Goal: Task Accomplishment & Management: Complete application form

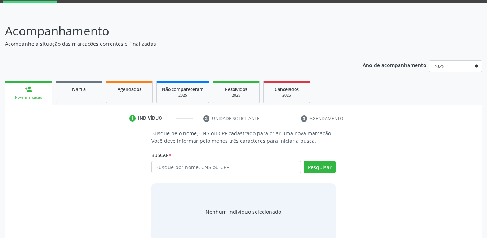
scroll to position [50, 0]
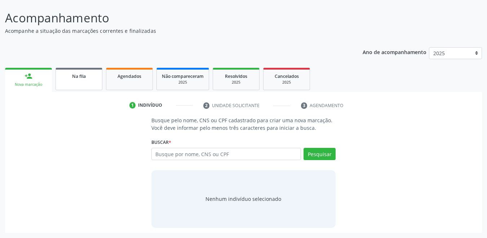
drag, startPoint x: 89, startPoint y: 82, endPoint x: 189, endPoint y: 49, distance: 104.4
click at [90, 82] on link "Na fila" at bounding box center [79, 79] width 47 height 22
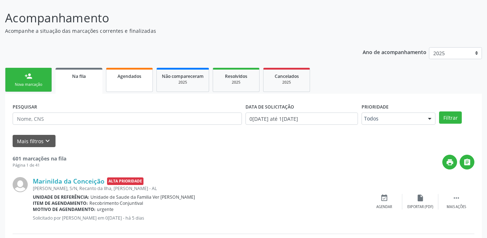
click at [124, 87] on link "Agendados" at bounding box center [129, 80] width 47 height 24
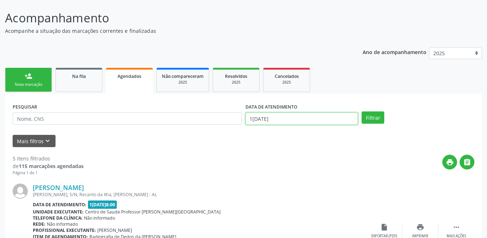
click at [283, 117] on input "1[DATE]" at bounding box center [302, 119] width 113 height 12
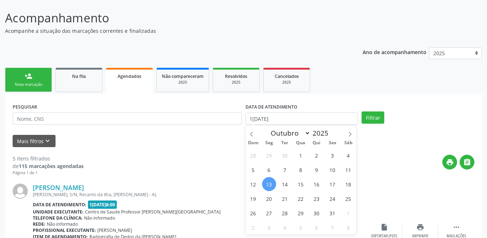
click at [269, 187] on span "13" at bounding box center [269, 184] width 14 height 14
type input "1[DATE]"
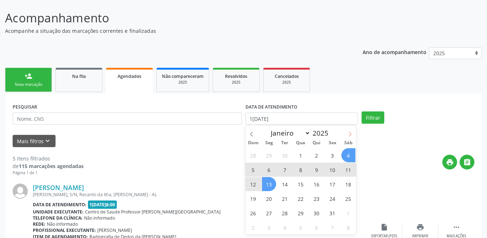
click at [348, 137] on span at bounding box center [350, 132] width 12 height 12
select select "10"
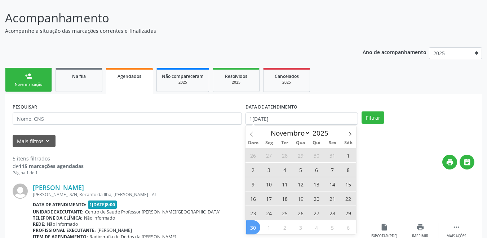
click at [253, 225] on span "30" at bounding box center [253, 227] width 14 height 14
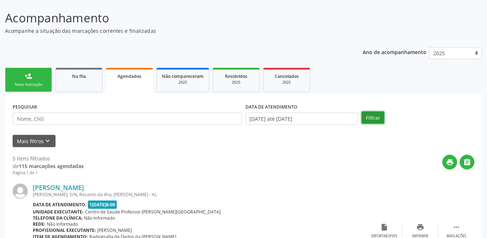
click at [373, 123] on button "Filtrar" at bounding box center [373, 117] width 23 height 12
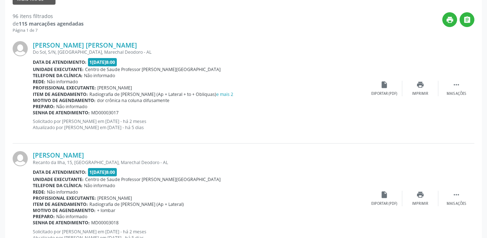
scroll to position [180, 0]
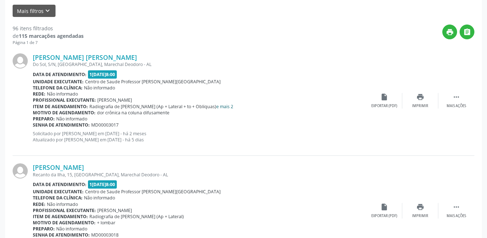
click at [222, 109] on link "e mais 2" at bounding box center [224, 107] width 17 height 6
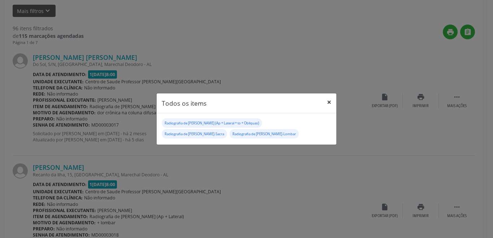
click at [329, 104] on button "×" at bounding box center [329, 102] width 14 height 18
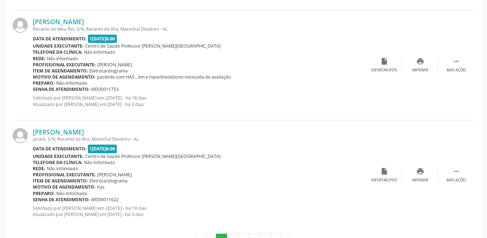
scroll to position [1689, 0]
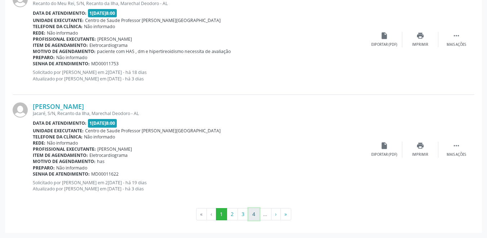
click at [255, 216] on button "4" at bounding box center [254, 214] width 11 height 12
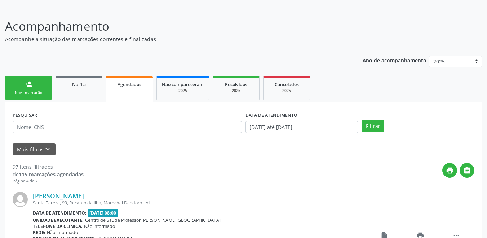
scroll to position [108, 0]
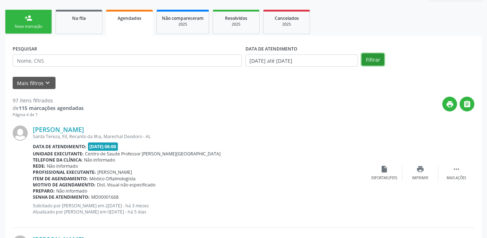
click at [373, 61] on button "Filtrar" at bounding box center [373, 59] width 23 height 12
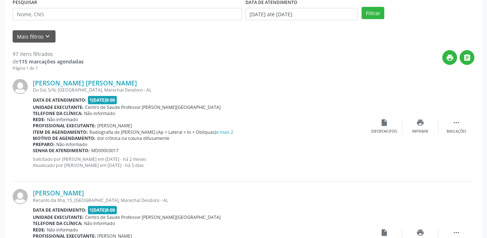
scroll to position [144, 0]
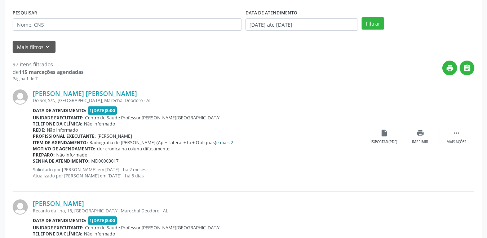
click at [218, 142] on link "e mais 2" at bounding box center [224, 143] width 17 height 6
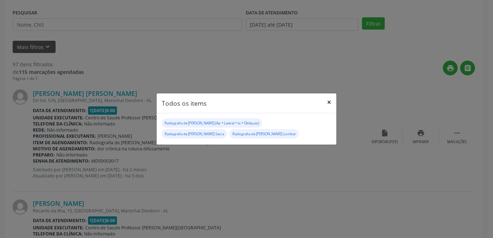
click at [327, 102] on button "×" at bounding box center [329, 102] width 14 height 18
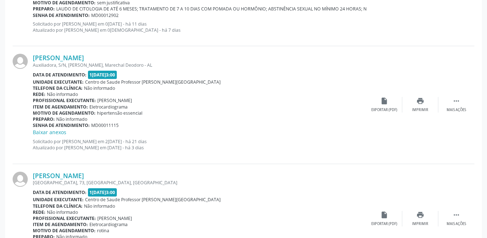
scroll to position [722, 0]
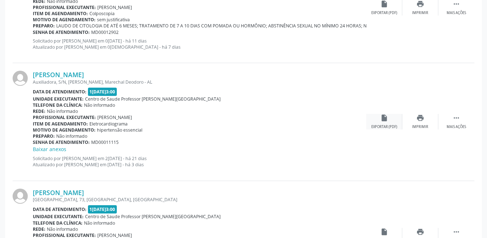
click at [379, 122] on div "insert_drive_file Exportar (PDF)" at bounding box center [385, 122] width 36 height 16
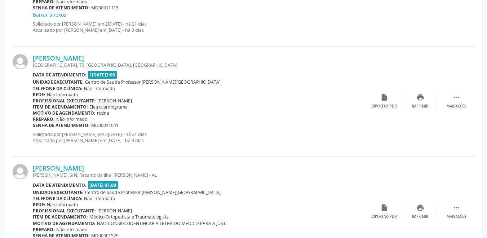
scroll to position [866, 0]
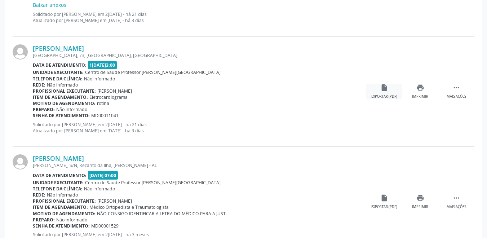
click at [387, 93] on div "insert_drive_file Exportar (PDF)" at bounding box center [385, 92] width 36 height 16
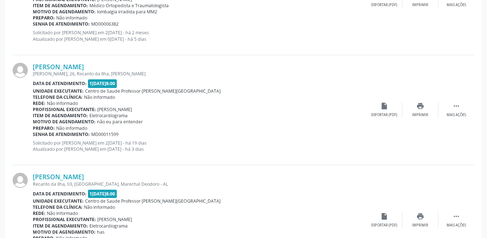
scroll to position [1191, 0]
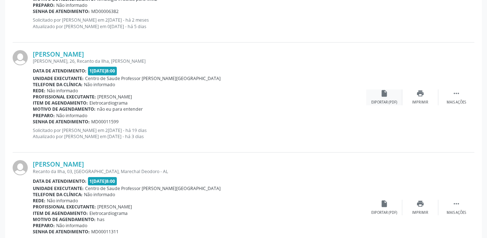
click at [384, 96] on icon "insert_drive_file" at bounding box center [385, 93] width 8 height 8
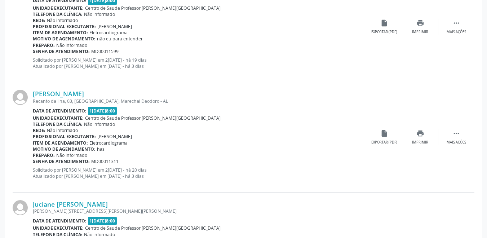
scroll to position [1263, 0]
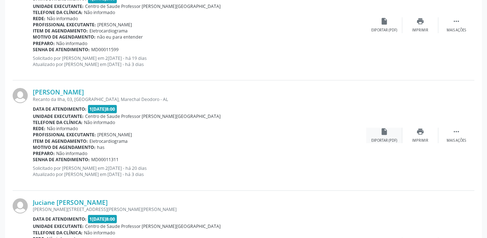
click at [387, 136] on div "insert_drive_file Exportar (PDF)" at bounding box center [385, 136] width 36 height 16
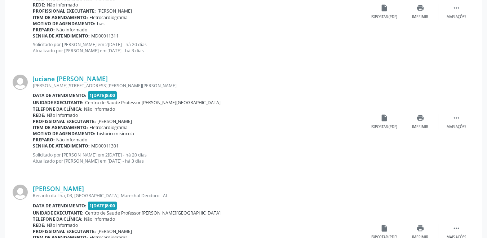
scroll to position [1407, 0]
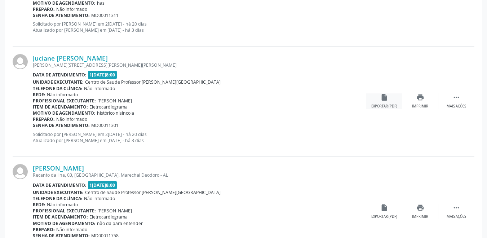
click at [386, 101] on icon "insert_drive_file" at bounding box center [385, 97] width 8 height 8
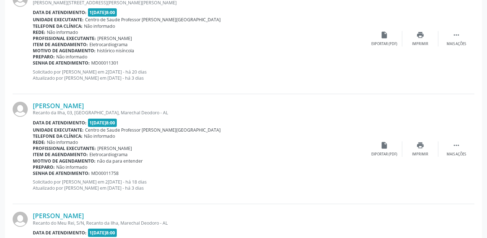
scroll to position [1479, 0]
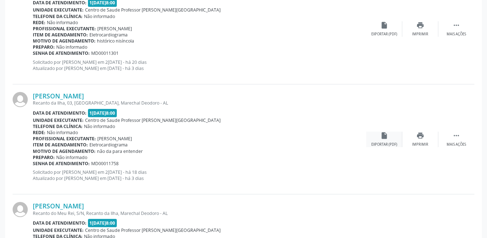
click at [381, 140] on div "insert_drive_file Exportar (PDF)" at bounding box center [385, 140] width 36 height 16
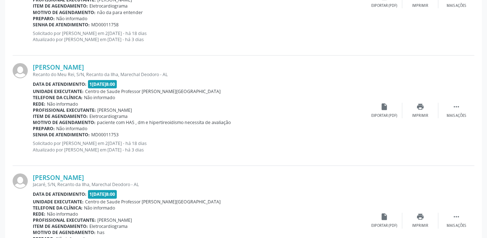
scroll to position [1624, 0]
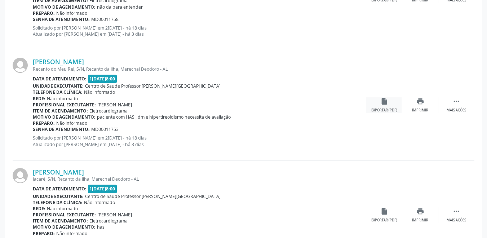
click at [386, 108] on div "Exportar (PDF)" at bounding box center [385, 110] width 26 height 5
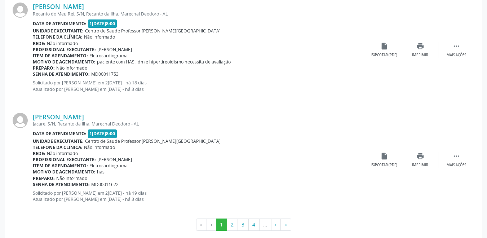
scroll to position [1689, 0]
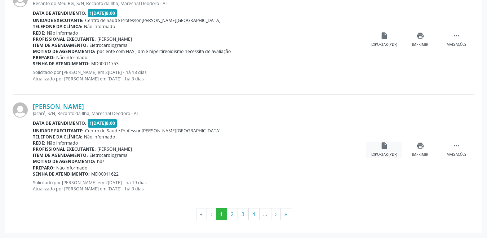
click at [382, 151] on div "insert_drive_file Exportar (PDF)" at bounding box center [385, 150] width 36 height 16
click at [229, 215] on button "2" at bounding box center [232, 214] width 11 height 12
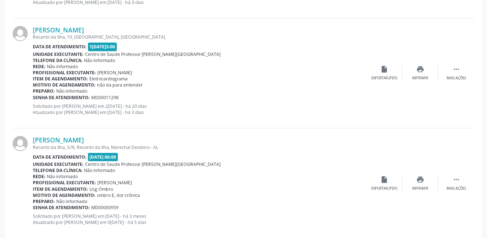
scroll to position [628, 0]
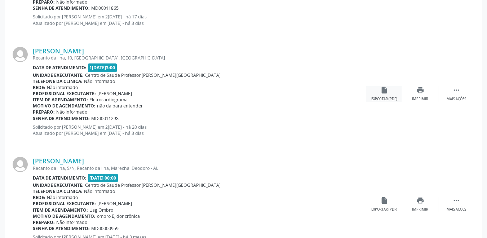
click at [389, 93] on div "insert_drive_file Exportar (PDF)" at bounding box center [385, 94] width 36 height 16
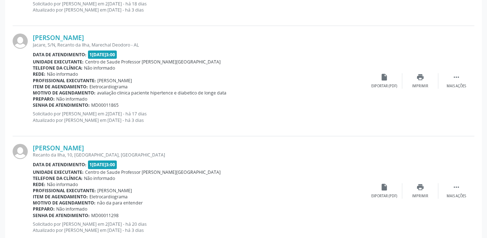
scroll to position [520, 0]
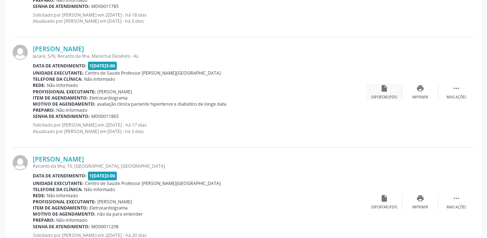
click at [388, 93] on div "insert_drive_file Exportar (PDF)" at bounding box center [385, 92] width 36 height 16
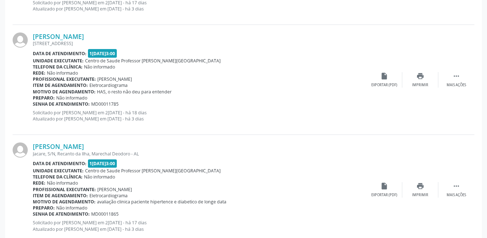
scroll to position [411, 0]
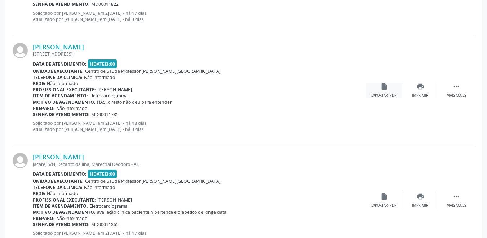
click at [387, 96] on div "Exportar (PDF)" at bounding box center [385, 95] width 26 height 5
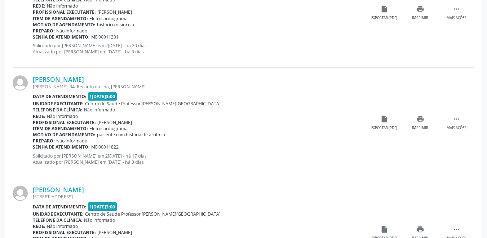
scroll to position [267, 0]
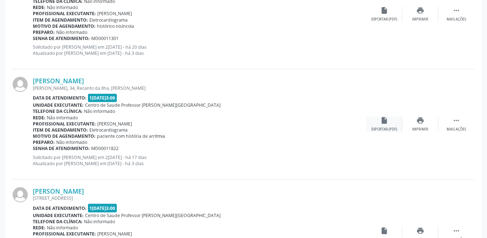
click at [382, 129] on div "Exportar (PDF)" at bounding box center [385, 129] width 26 height 5
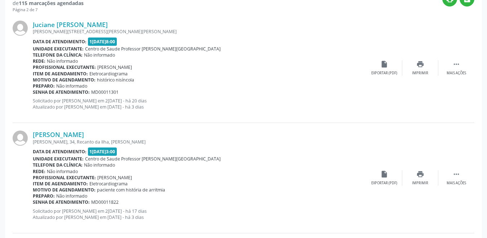
scroll to position [195, 0]
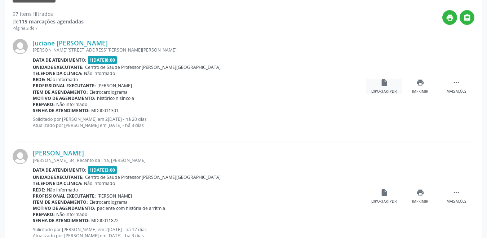
click at [382, 91] on div "Exportar (PDF)" at bounding box center [385, 91] width 26 height 5
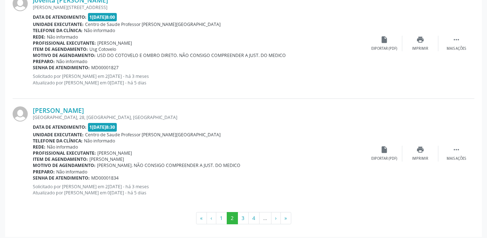
scroll to position [1674, 0]
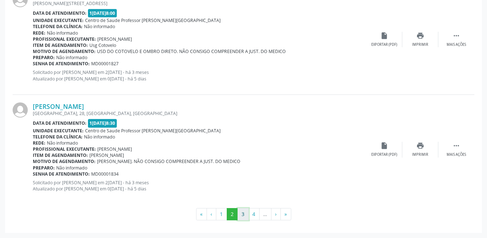
click at [245, 212] on button "3" at bounding box center [243, 214] width 11 height 12
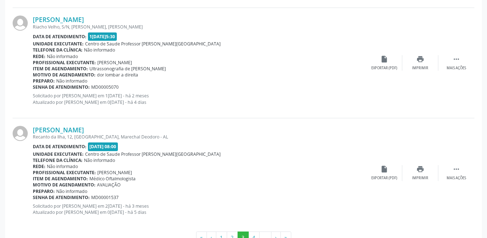
scroll to position [1638, 0]
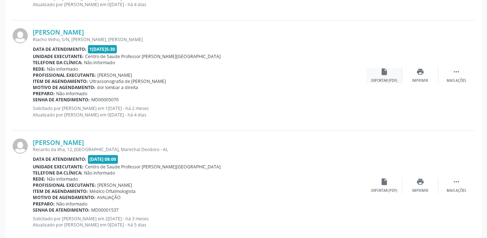
click at [384, 74] on icon "insert_drive_file" at bounding box center [385, 72] width 8 height 8
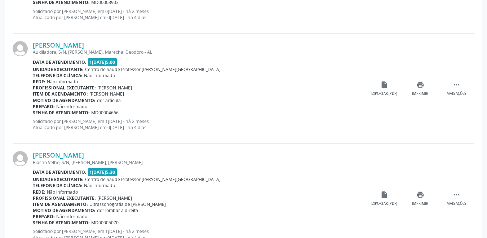
scroll to position [1494, 0]
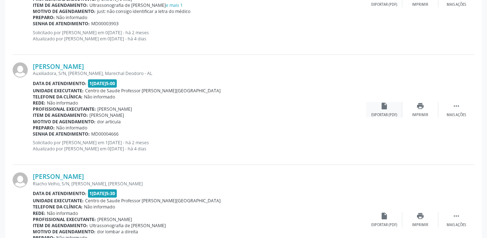
click at [380, 113] on div "Exportar (PDF)" at bounding box center [385, 115] width 26 height 5
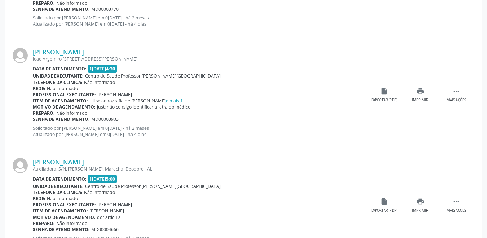
scroll to position [1386, 0]
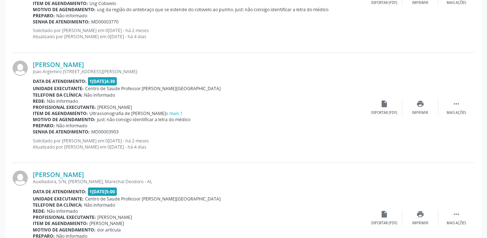
click at [379, 118] on div "[PERSON_NAME] [PERSON_NAME][STREET_ADDRESS][PERSON_NAME] Data de atendimento: 1…" at bounding box center [244, 108] width 462 height 110
click at [386, 108] on div "insert_drive_file Exportar (PDF)" at bounding box center [385, 108] width 36 height 16
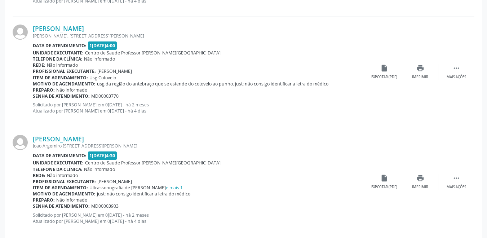
scroll to position [1277, 0]
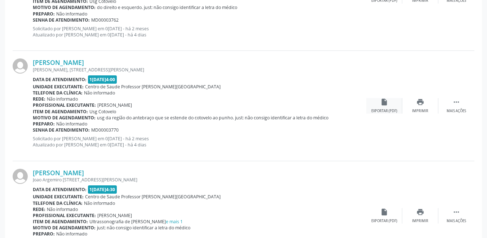
click at [384, 105] on icon "insert_drive_file" at bounding box center [385, 102] width 8 height 8
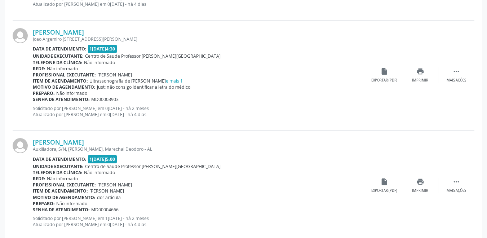
scroll to position [1422, 0]
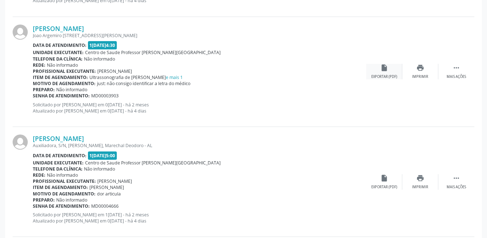
click at [385, 74] on div "Exportar (PDF)" at bounding box center [385, 76] width 26 height 5
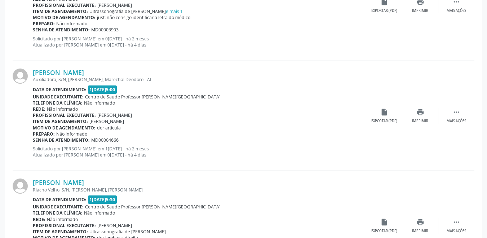
scroll to position [1494, 0]
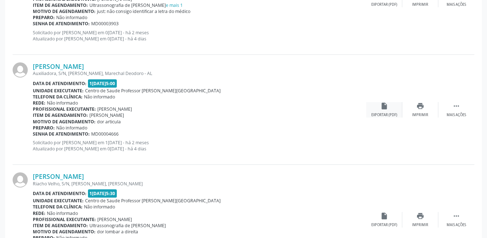
click at [386, 113] on div "Exportar (PDF)" at bounding box center [385, 115] width 26 height 5
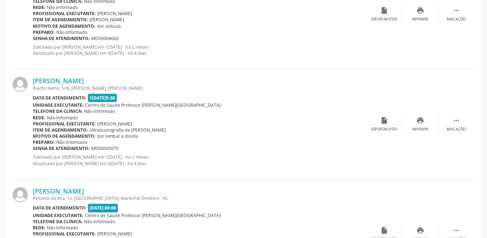
scroll to position [1602, 0]
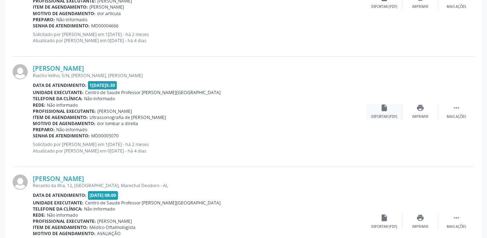
click at [379, 116] on div "Exportar (PDF)" at bounding box center [385, 116] width 26 height 5
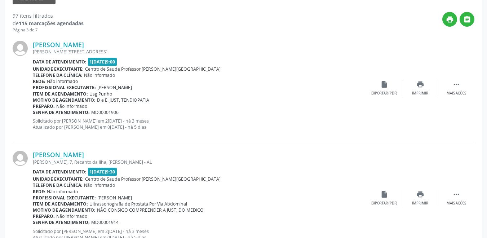
scroll to position [195, 0]
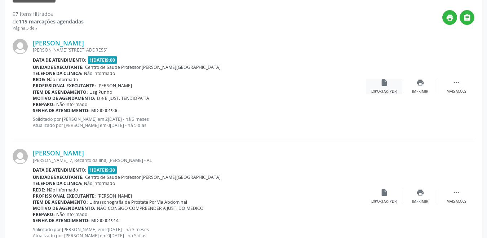
click at [381, 87] on div "insert_drive_file Exportar (PDF)" at bounding box center [385, 87] width 36 height 16
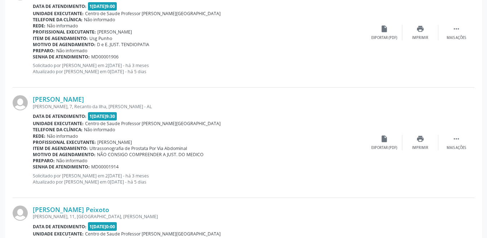
scroll to position [303, 0]
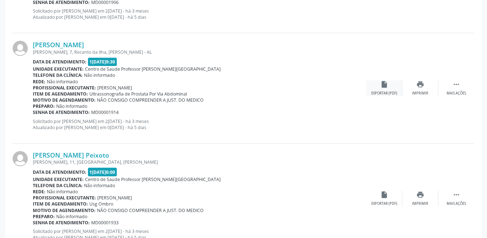
click at [388, 94] on div "Exportar (PDF)" at bounding box center [385, 93] width 26 height 5
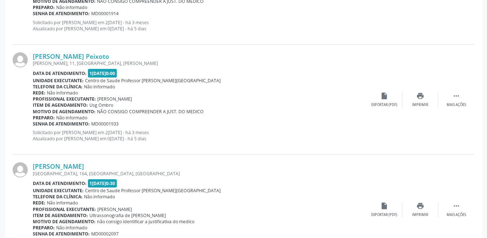
scroll to position [411, 0]
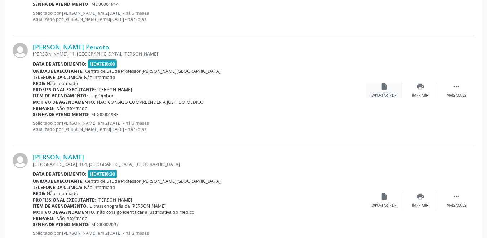
click at [381, 95] on div "Exportar (PDF)" at bounding box center [385, 95] width 26 height 5
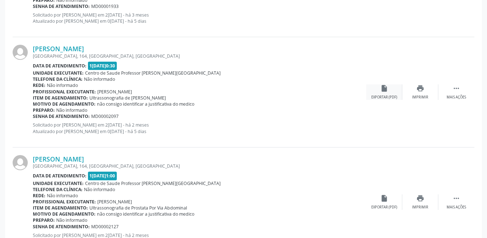
scroll to position [556, 0]
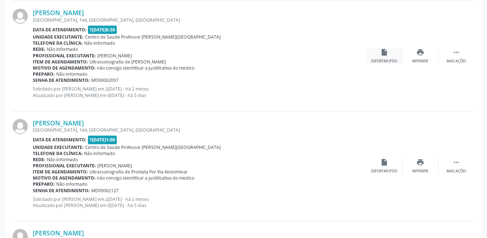
click at [391, 59] on div "Exportar (PDF)" at bounding box center [385, 61] width 26 height 5
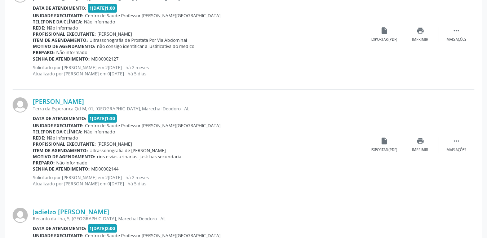
scroll to position [700, 0]
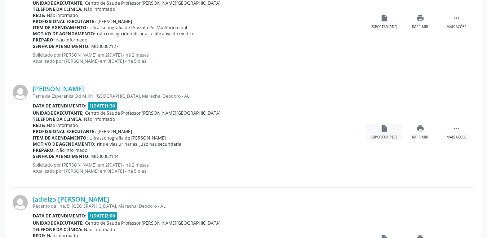
click at [384, 134] on div "insert_drive_file Exportar (PDF)" at bounding box center [385, 132] width 36 height 16
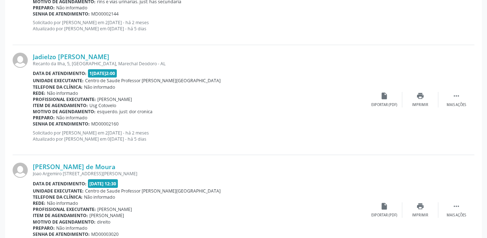
scroll to position [844, 0]
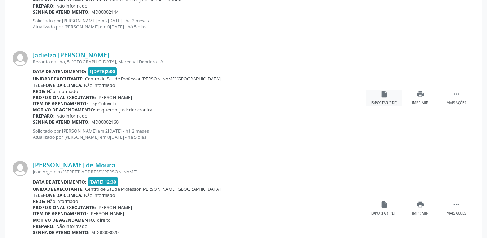
click at [378, 104] on div "Exportar (PDF)" at bounding box center [385, 103] width 26 height 5
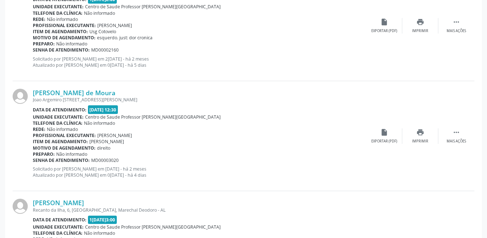
scroll to position [953, 0]
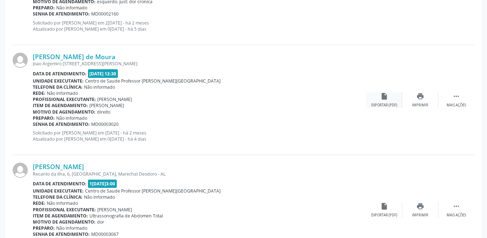
click at [384, 101] on div "insert_drive_file Exportar (PDF)" at bounding box center [385, 100] width 36 height 16
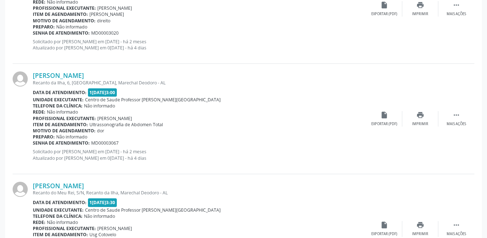
scroll to position [1061, 0]
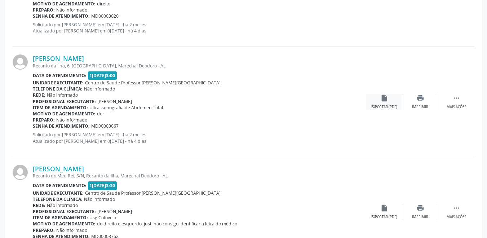
click at [380, 104] on div "insert_drive_file Exportar (PDF)" at bounding box center [385, 102] width 36 height 16
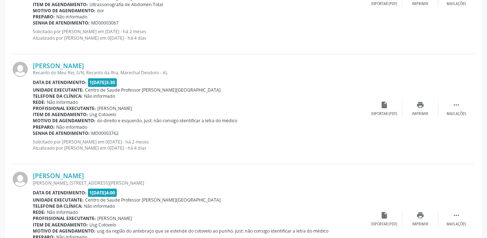
scroll to position [1169, 0]
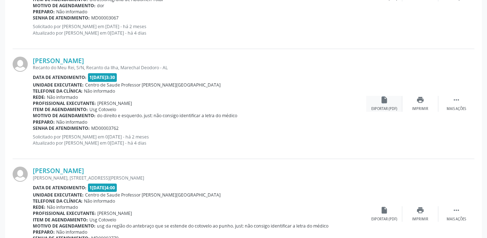
click at [382, 103] on icon "insert_drive_file" at bounding box center [385, 100] width 8 height 8
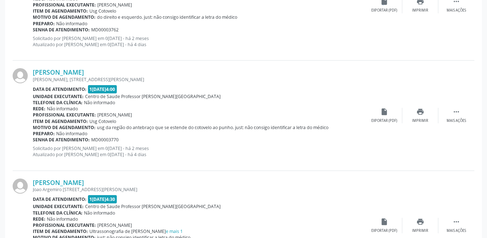
scroll to position [1277, 0]
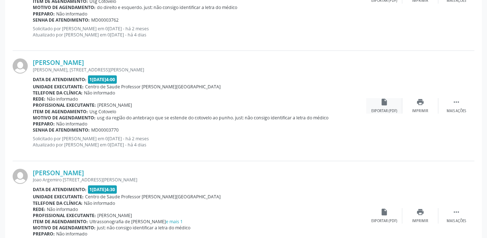
click at [382, 100] on icon "insert_drive_file" at bounding box center [385, 102] width 8 height 8
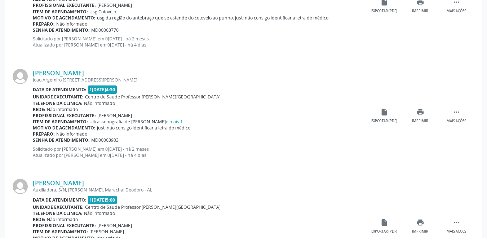
scroll to position [1386, 0]
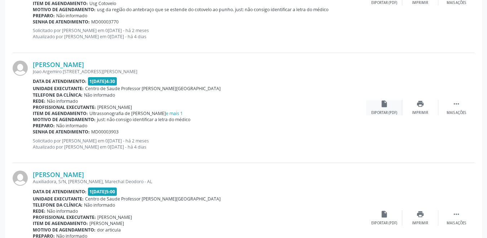
click at [383, 108] on div "insert_drive_file Exportar (PDF)" at bounding box center [385, 108] width 36 height 16
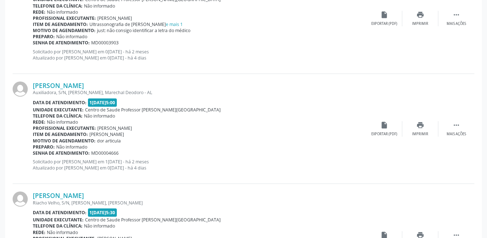
scroll to position [1494, 0]
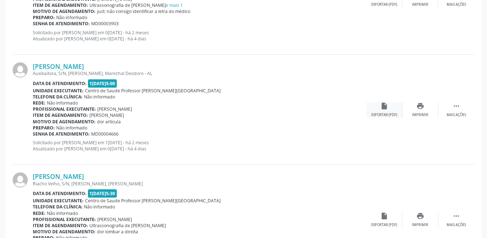
click at [384, 110] on div "insert_drive_file Exportar (PDF)" at bounding box center [385, 110] width 36 height 16
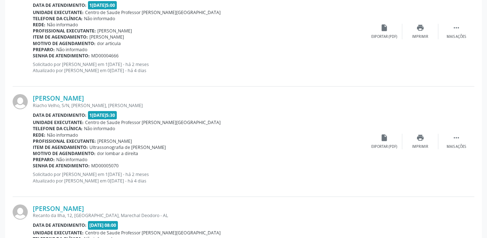
scroll to position [1602, 0]
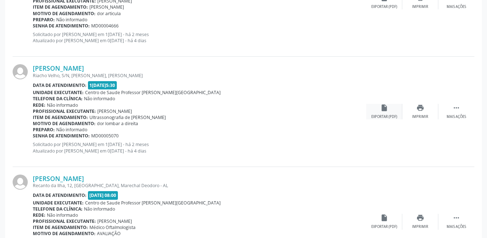
click at [375, 108] on div "insert_drive_file Exportar (PDF)" at bounding box center [385, 112] width 36 height 16
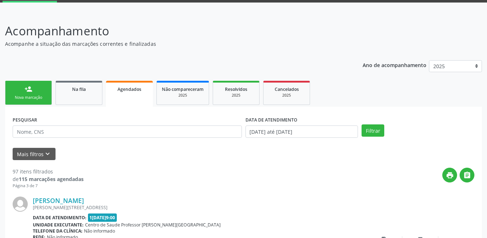
scroll to position [72, 0]
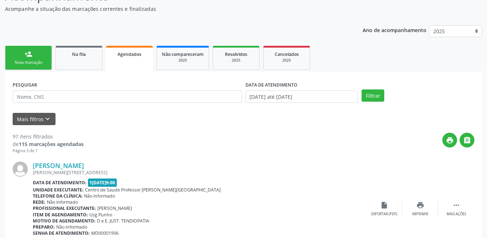
click at [36, 58] on link "person_add Nova marcação" at bounding box center [28, 58] width 47 height 24
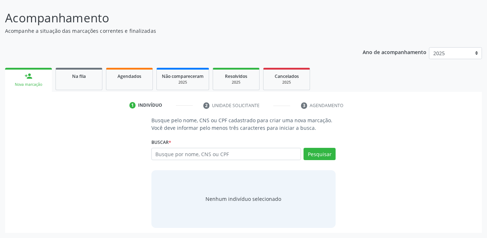
scroll to position [50, 0]
click at [226, 156] on input "text" at bounding box center [227, 154] width 150 height 12
type input "7"
click at [93, 81] on link "Na fila" at bounding box center [79, 79] width 47 height 22
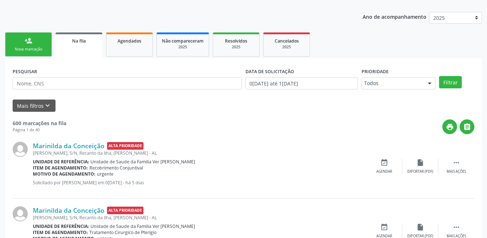
scroll to position [90, 0]
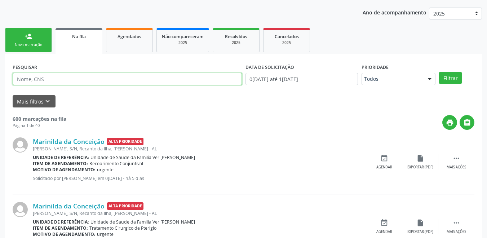
click at [111, 80] on input "text" at bounding box center [127, 79] width 229 height 12
type input "703608074477537"
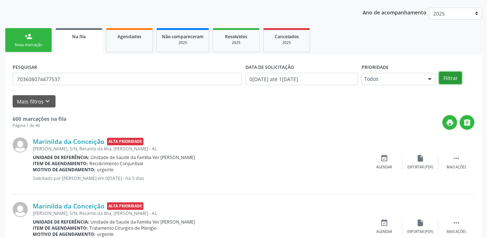
click at [458, 80] on button "Filtrar" at bounding box center [450, 78] width 23 height 12
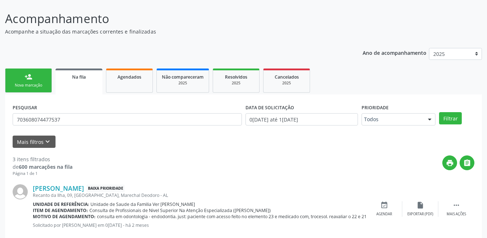
scroll to position [14, 0]
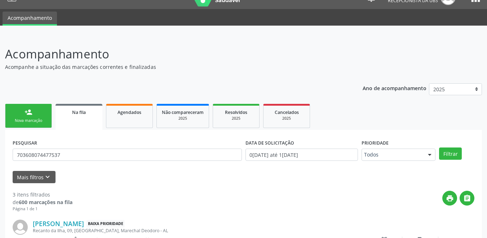
click at [29, 117] on link "person_add Nova marcação" at bounding box center [28, 116] width 47 height 24
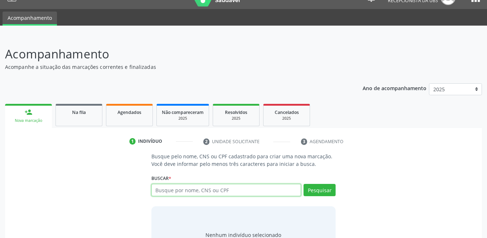
click at [211, 193] on input "text" at bounding box center [227, 190] width 150 height 12
type input "703608074477537"
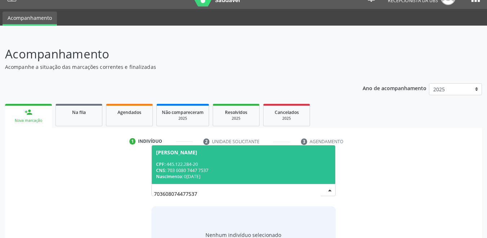
click at [219, 176] on div "Nascimento: 0[DATE]" at bounding box center [243, 177] width 175 height 6
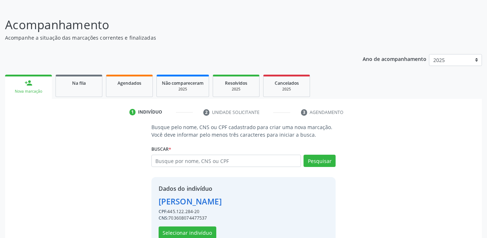
scroll to position [61, 0]
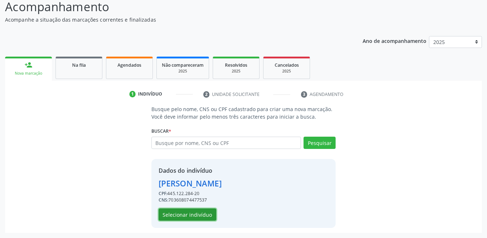
click at [205, 215] on button "Selecionar indivíduo" at bounding box center [188, 215] width 58 height 12
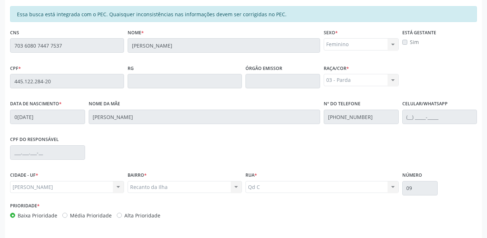
scroll to position [184, 0]
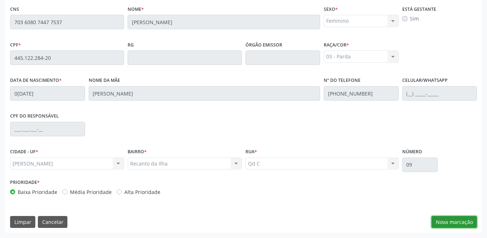
click at [450, 222] on button "Nova marcação" at bounding box center [454, 222] width 45 height 12
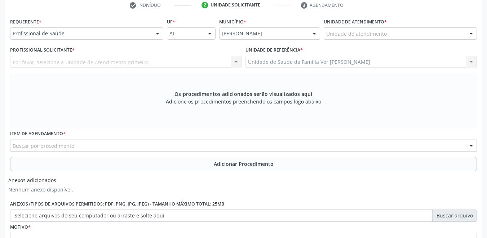
scroll to position [76, 0]
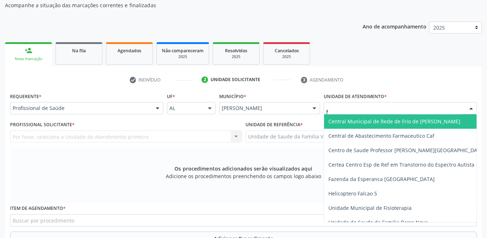
type input "fl"
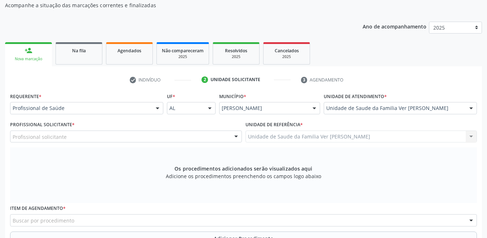
click at [126, 133] on div "Profissional solicitante" at bounding box center [126, 137] width 232 height 12
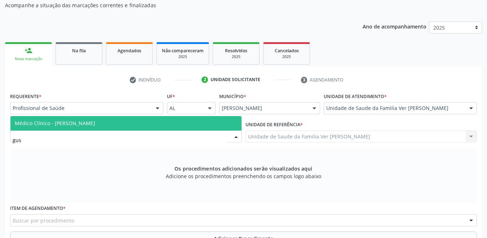
type input "gust"
click at [169, 128] on span "Médico Clínico - [PERSON_NAME]" at bounding box center [125, 123] width 231 height 14
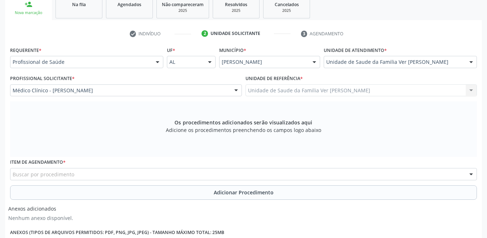
scroll to position [184, 0]
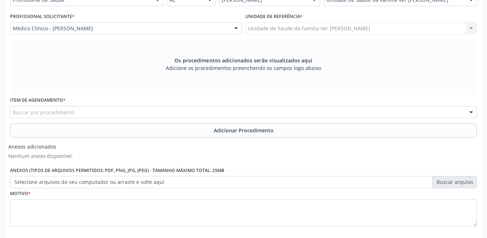
click at [154, 114] on div "Buscar por procedimento" at bounding box center [243, 112] width 467 height 12
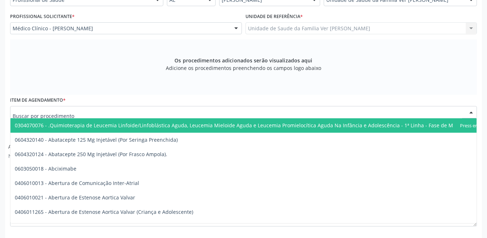
click at [67, 109] on input "text" at bounding box center [238, 116] width 450 height 14
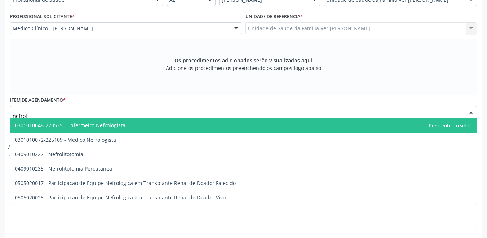
type input "nefrolo"
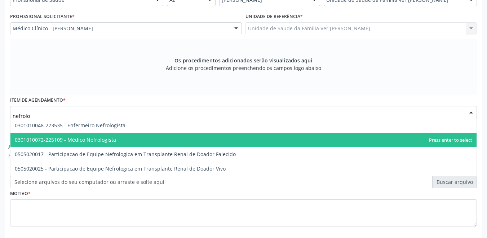
click at [135, 141] on span "0301010072-225109 - Médico Nefrologista" at bounding box center [243, 140] width 467 height 14
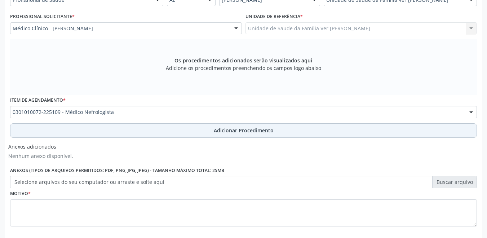
click at [157, 130] on button "Adicionar Procedimento" at bounding box center [243, 130] width 467 height 14
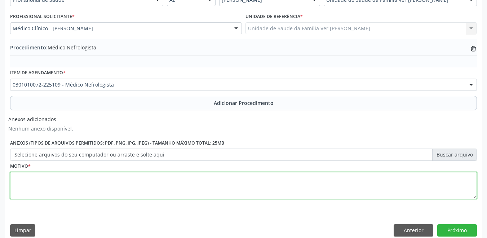
click at [58, 178] on textarea at bounding box center [243, 185] width 467 height 27
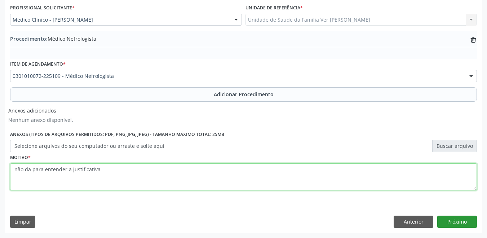
type textarea "não da para entender a justificativa"
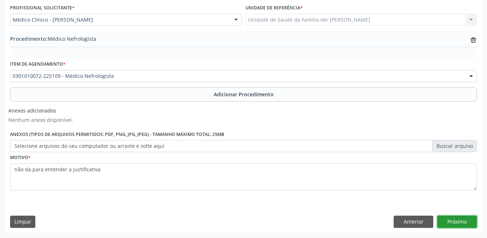
click at [465, 223] on button "Próximo" at bounding box center [458, 222] width 40 height 12
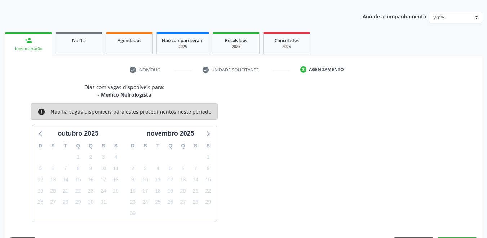
scroll to position [107, 0]
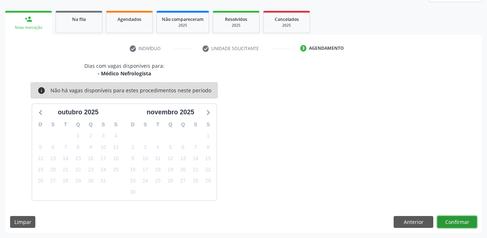
click at [458, 225] on button "Confirmar" at bounding box center [458, 222] width 40 height 12
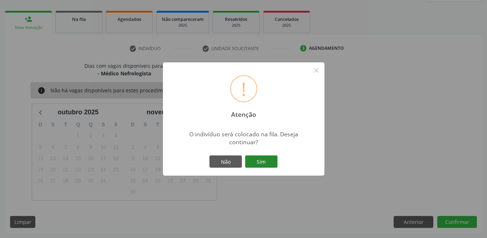
click at [259, 163] on button "Sim" at bounding box center [261, 162] width 32 height 12
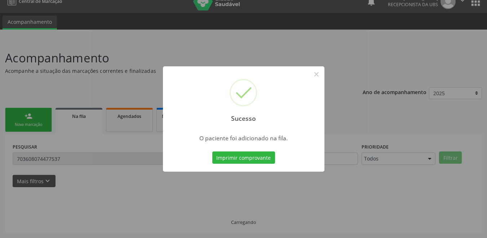
scroll to position [10, 0]
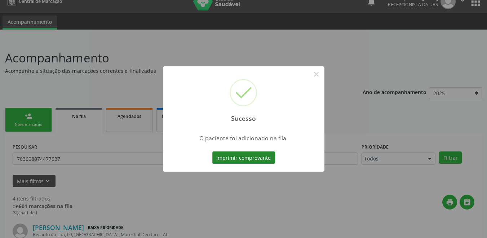
click at [260, 160] on button "Imprimir comprovante" at bounding box center [244, 158] width 63 height 12
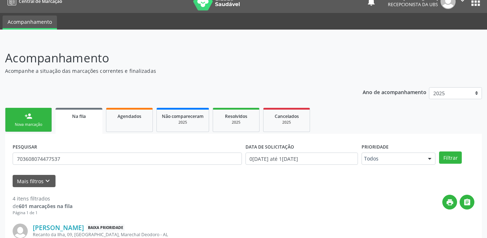
click at [34, 121] on link "person_add Nova marcação" at bounding box center [28, 120] width 47 height 24
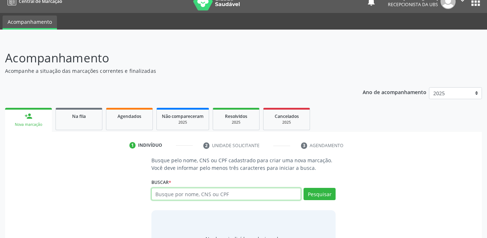
click at [209, 194] on input "text" at bounding box center [227, 194] width 150 height 12
type input "703608074477537"
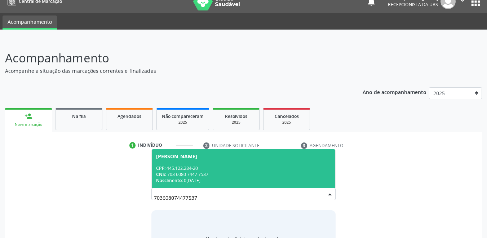
click at [206, 177] on div "CNS: 703 6080 7447 7537" at bounding box center [243, 174] width 175 height 6
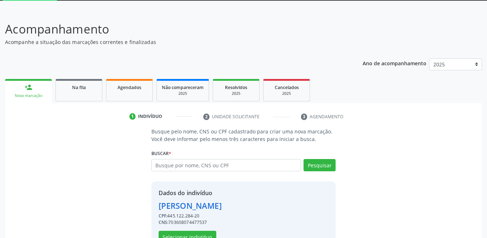
scroll to position [61, 0]
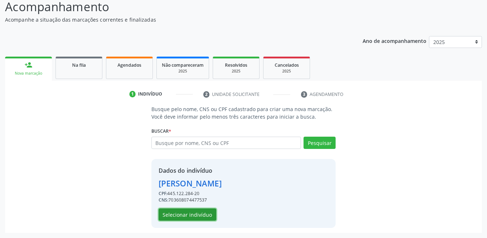
click at [200, 215] on button "Selecionar indivíduo" at bounding box center [188, 215] width 58 height 12
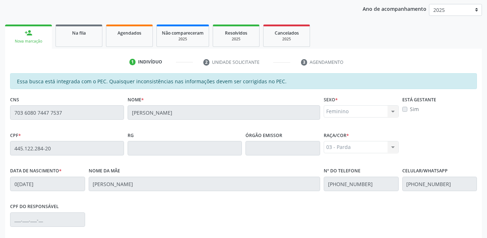
scroll to position [184, 0]
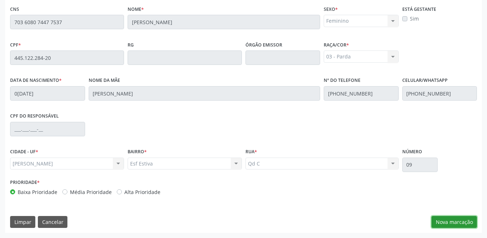
click at [458, 220] on button "Nova marcação" at bounding box center [454, 222] width 45 height 12
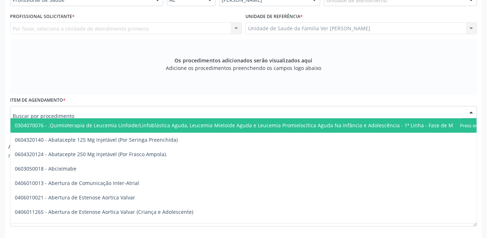
click at [119, 112] on div at bounding box center [243, 112] width 467 height 12
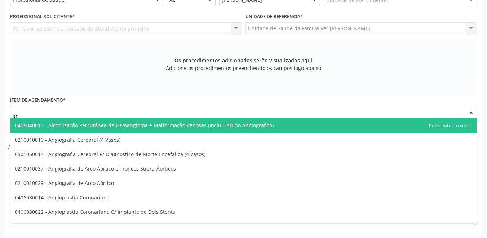
type input "a"
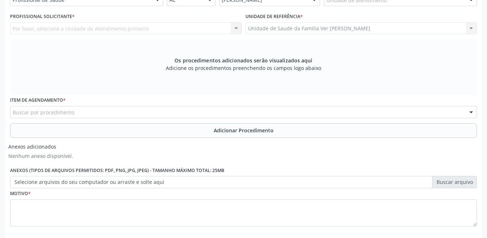
click at [140, 78] on div "Os procedimentos adicionados serão visualizados aqui Adicione os procedimentos …" at bounding box center [243, 67] width 467 height 56
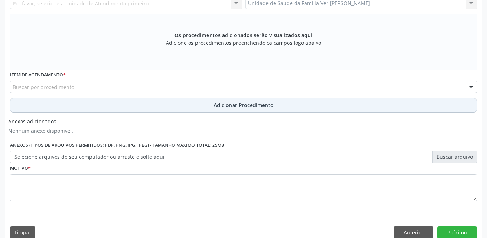
scroll to position [220, 0]
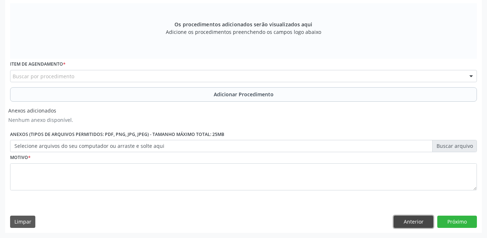
click at [415, 219] on button "Anterior" at bounding box center [414, 222] width 40 height 12
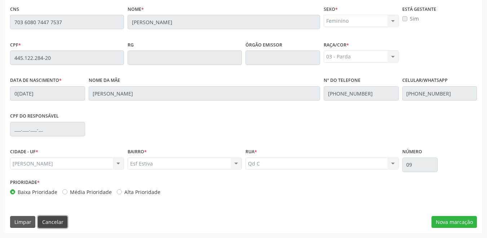
click at [58, 226] on button "Cancelar" at bounding box center [53, 222] width 30 height 12
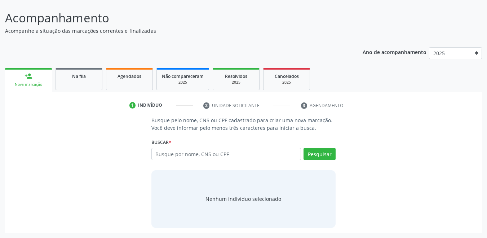
scroll to position [50, 0]
click at [86, 84] on link "Na fila" at bounding box center [79, 79] width 47 height 22
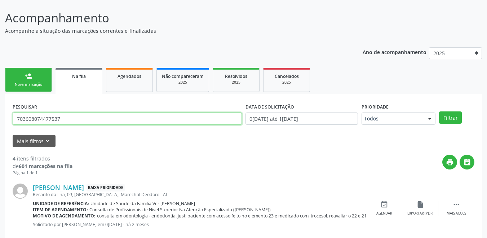
click at [64, 117] on input "703608074477537" at bounding box center [127, 119] width 229 height 12
drag, startPoint x: 60, startPoint y: 119, endPoint x: 0, endPoint y: 105, distance: 61.9
click at [0, 105] on div "Acompanhamento Acompanhe a situação das marcações correntes e finalizadas Relat…" at bounding box center [243, 223] width 487 height 447
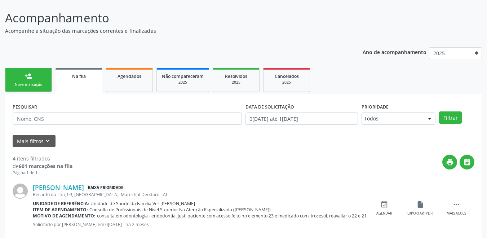
click at [123, 87] on link "Agendados" at bounding box center [129, 80] width 47 height 24
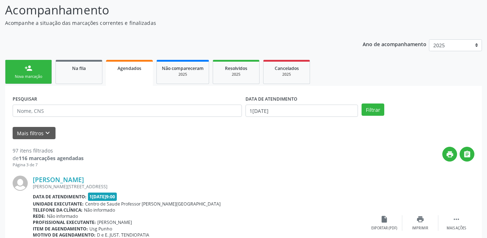
scroll to position [0, 0]
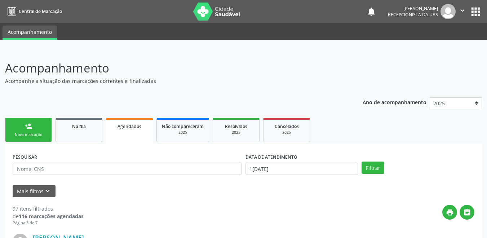
click at [39, 135] on div "Nova marcação" at bounding box center [28, 134] width 36 height 5
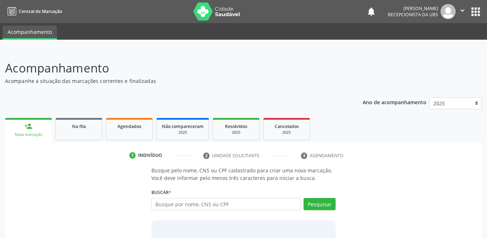
scroll to position [50, 0]
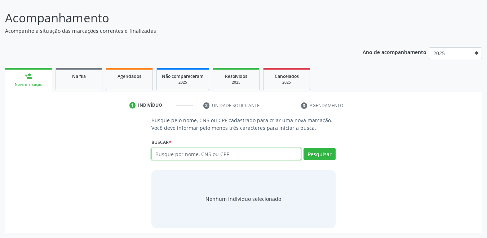
click at [198, 154] on input "text" at bounding box center [227, 154] width 150 height 12
click at [212, 158] on input "text" at bounding box center [227, 154] width 150 height 12
type input "14151683429"
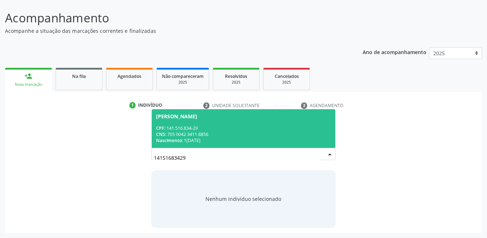
click at [210, 131] on div "CNS: 705 0042 3411 8856" at bounding box center [243, 134] width 175 height 6
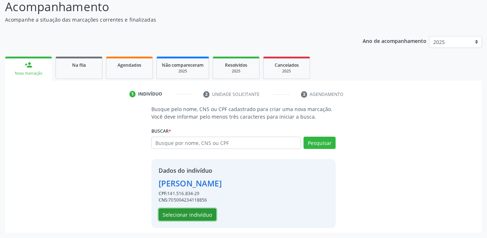
click at [199, 219] on button "Selecionar indivíduo" at bounding box center [188, 215] width 58 height 12
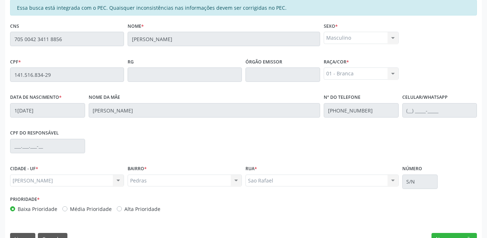
scroll to position [184, 0]
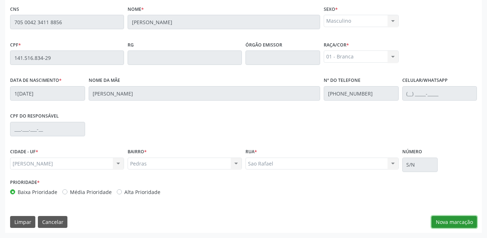
click at [449, 222] on button "Nova marcação" at bounding box center [454, 222] width 45 height 12
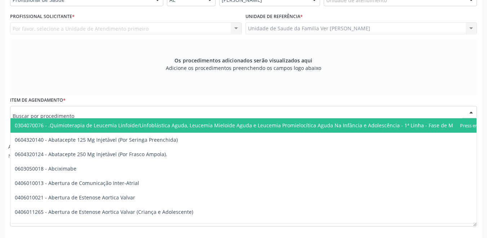
click at [151, 110] on div at bounding box center [243, 112] width 467 height 12
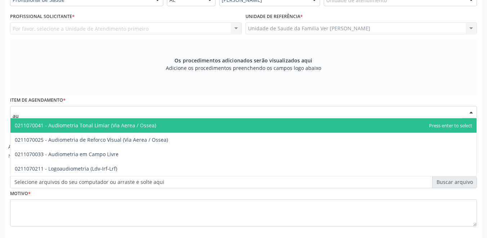
type input "a"
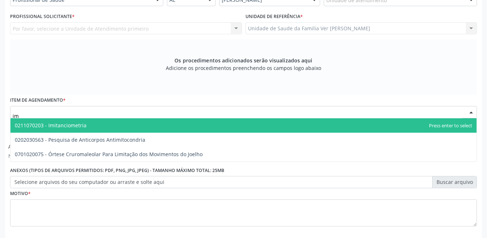
type input "i"
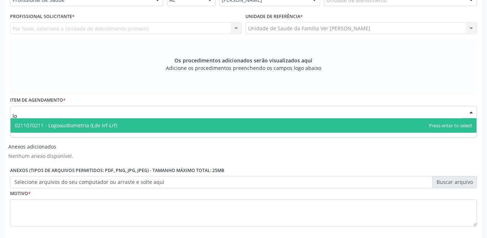
type input "l"
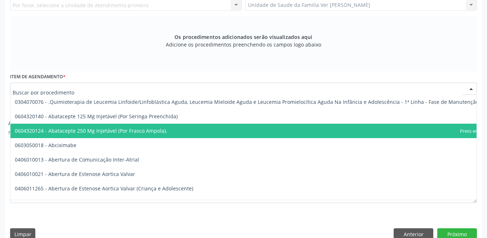
scroll to position [220, 0]
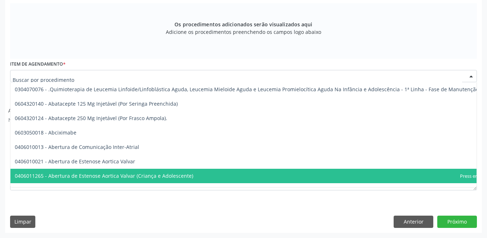
click at [418, 228] on div "Requerente * Profissional de Saúde Profissional de Saúde Paciente Nenhum result…" at bounding box center [243, 90] width 477 height 286
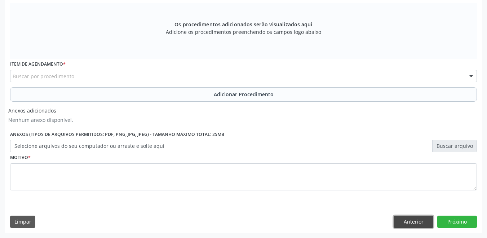
click at [416, 226] on button "Anterior" at bounding box center [414, 222] width 40 height 12
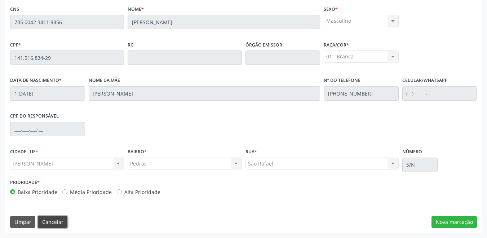
click at [57, 219] on button "Cancelar" at bounding box center [53, 222] width 30 height 12
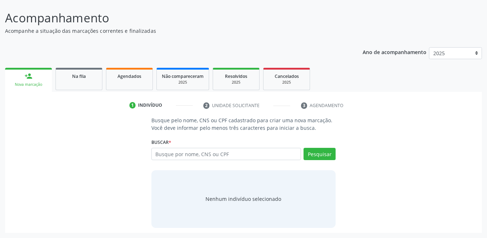
scroll to position [50, 0]
click at [126, 83] on link "Agendados" at bounding box center [129, 79] width 47 height 22
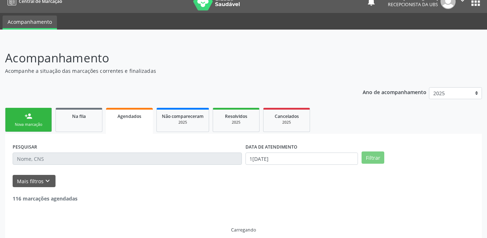
scroll to position [1, 0]
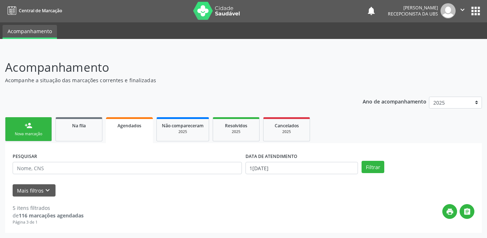
click at [127, 131] on link "Agendados" at bounding box center [129, 130] width 47 height 26
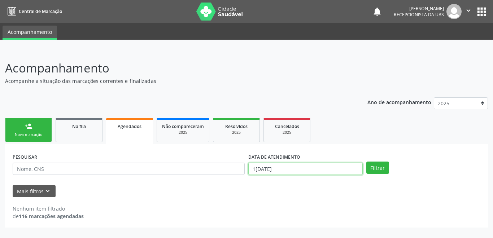
click at [270, 168] on input "1[DATE]" at bounding box center [305, 169] width 114 height 12
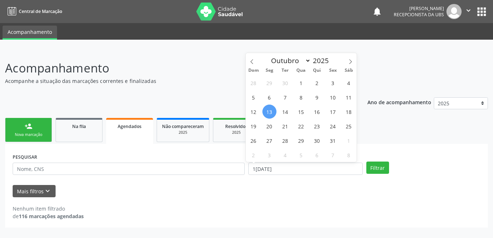
click at [270, 111] on span "13" at bounding box center [269, 112] width 14 height 14
type input "1[DATE]"
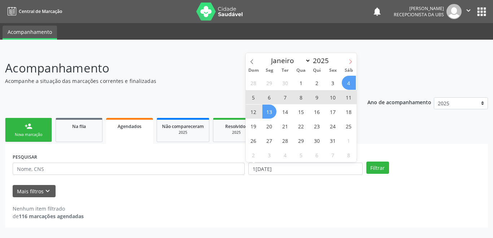
click at [349, 62] on icon at bounding box center [350, 61] width 5 height 5
select select "10"
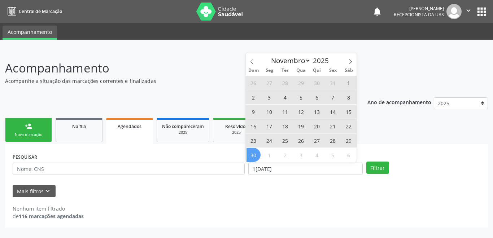
click at [257, 156] on span "30" at bounding box center [253, 155] width 14 height 14
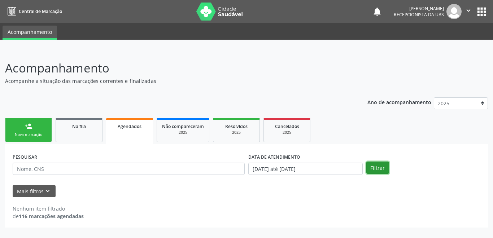
click at [379, 167] on button "Filtrar" at bounding box center [377, 168] width 23 height 12
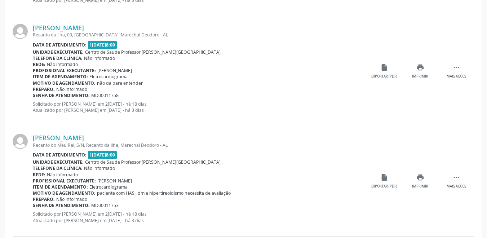
scroll to position [1689, 0]
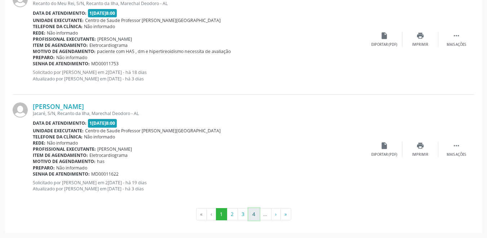
click at [253, 213] on button "4" at bounding box center [254, 214] width 11 height 12
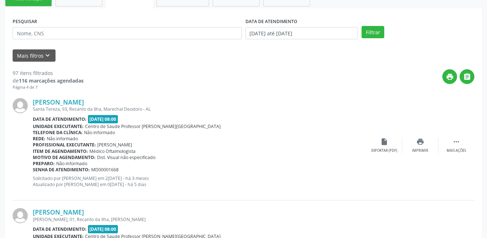
scroll to position [27, 0]
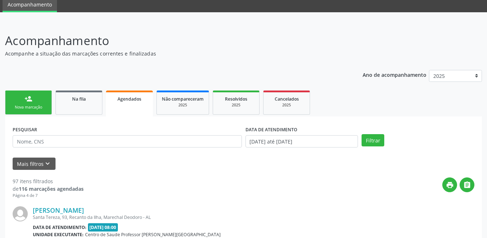
click at [27, 100] on div "person_add" at bounding box center [29, 99] width 8 height 8
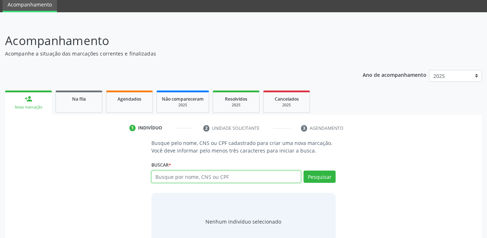
click at [186, 174] on input "text" at bounding box center [227, 177] width 150 height 12
type input "700004375161706"
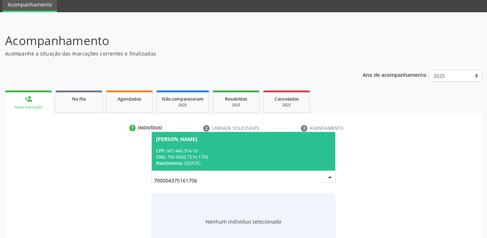
click at [213, 142] on span "[PERSON_NAME] CPF: 007.440.314-19 CNS: 700 0043 7516 1706 Nascimento: 2[DATE]" at bounding box center [244, 151] width 184 height 39
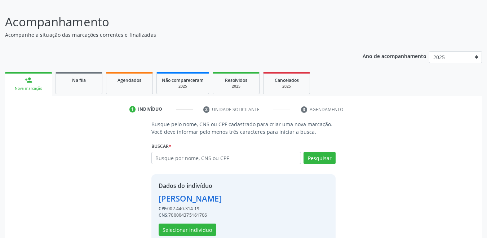
scroll to position [61, 0]
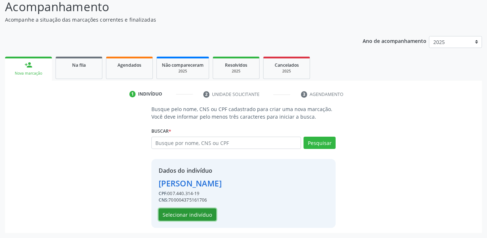
click at [192, 215] on button "Selecionar indivíduo" at bounding box center [188, 215] width 58 height 12
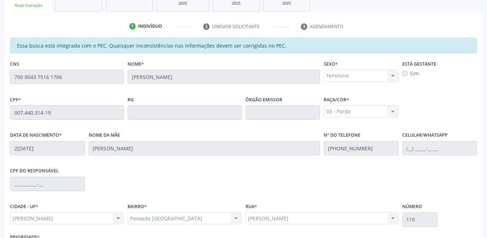
scroll to position [184, 0]
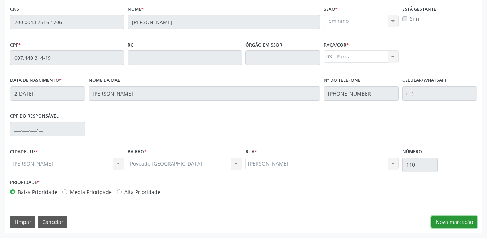
click at [458, 223] on button "Nova marcação" at bounding box center [454, 222] width 45 height 12
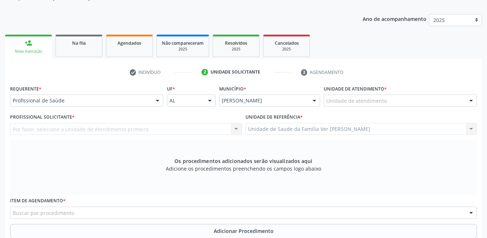
scroll to position [76, 0]
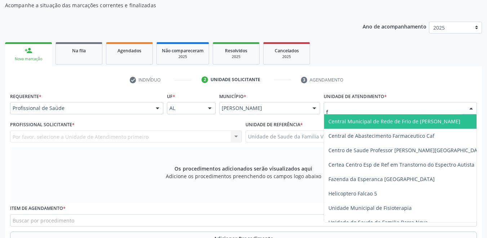
type input "fl"
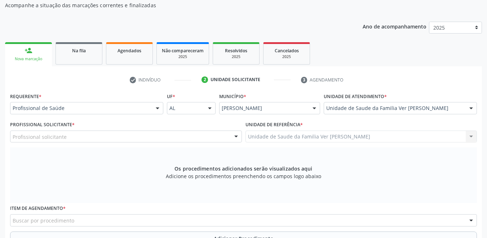
click at [135, 135] on div "Profissional solicitante" at bounding box center [126, 137] width 232 height 12
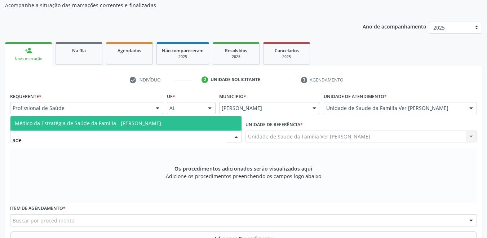
type input "adel"
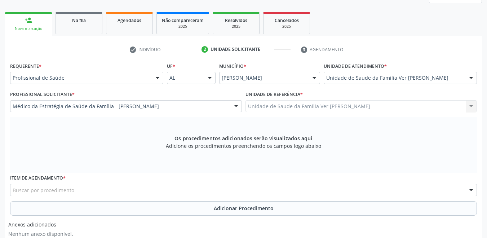
scroll to position [148, 0]
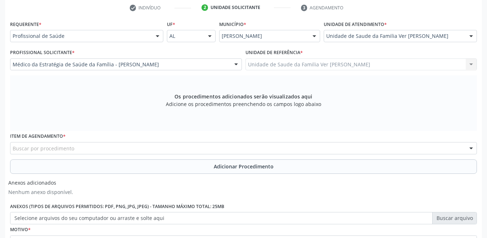
click at [81, 147] on div "Buscar por procedimento" at bounding box center [243, 148] width 467 height 12
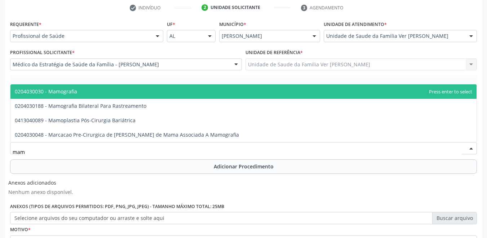
type input "mamo"
click at [92, 95] on span "0204030030 - Mamografia" at bounding box center [243, 91] width 467 height 14
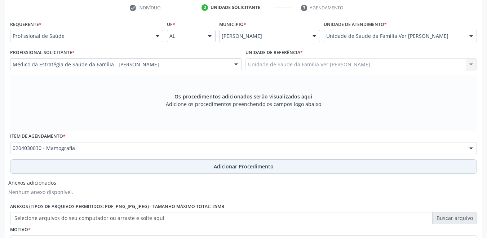
click at [132, 164] on button "Adicionar Procedimento" at bounding box center [243, 166] width 467 height 14
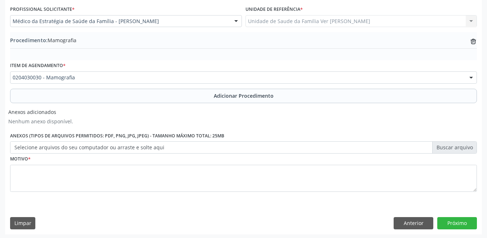
scroll to position [193, 0]
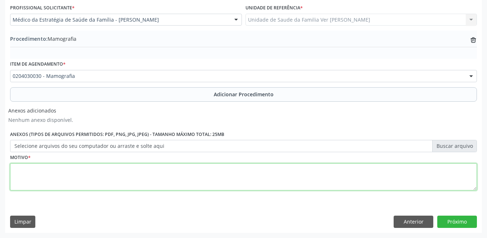
click at [138, 173] on textarea at bounding box center [243, 176] width 467 height 27
type textarea "sem justificativa"
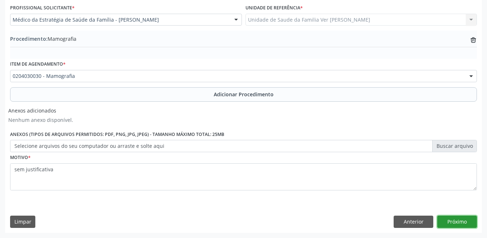
click at [459, 221] on button "Próximo" at bounding box center [458, 222] width 40 height 12
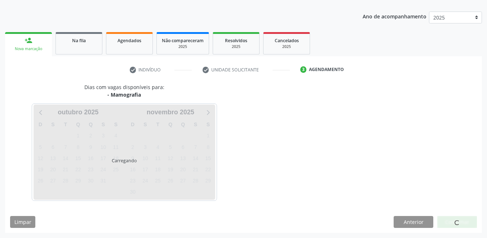
scroll to position [107, 0]
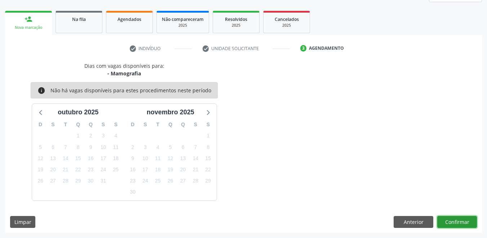
click at [455, 218] on button "Confirmar" at bounding box center [458, 222] width 40 height 12
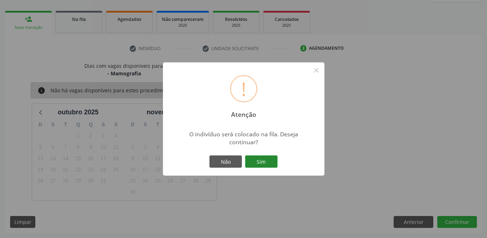
click at [270, 167] on button "Sim" at bounding box center [261, 162] width 32 height 12
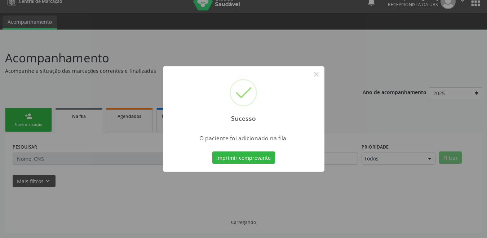
scroll to position [10, 0]
click at [265, 156] on button "Imprimir comprovante" at bounding box center [244, 158] width 63 height 12
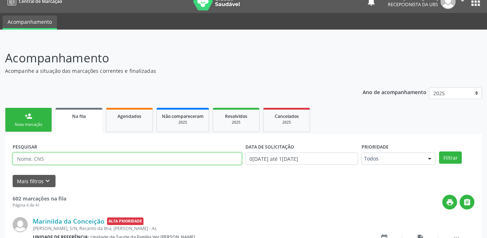
click at [166, 156] on input "text" at bounding box center [127, 159] width 229 height 12
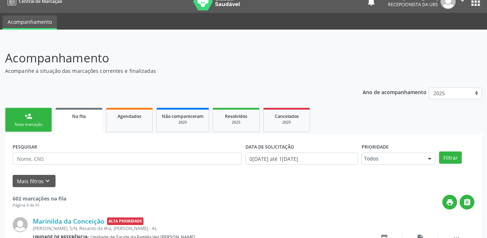
click at [46, 117] on link "person_add Nova marcação" at bounding box center [28, 120] width 47 height 24
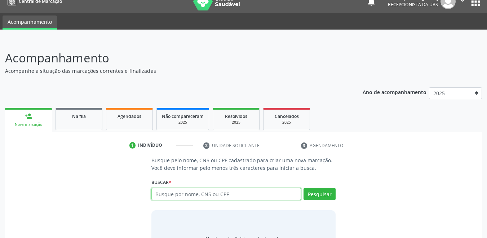
click at [201, 190] on input "text" at bounding box center [227, 194] width 150 height 12
type input "700004375161"
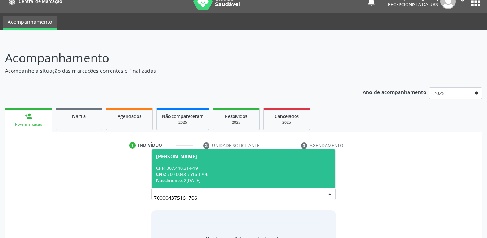
click at [220, 166] on div "CPF: 007.440.314-19" at bounding box center [243, 168] width 175 height 6
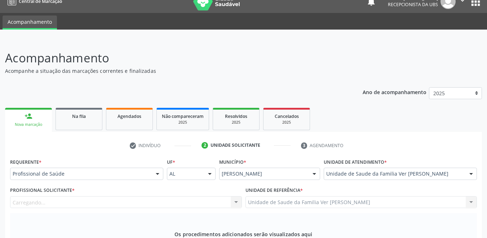
click at [184, 196] on div "Carregando... Nenhum resultado encontrado para: " " Não há nenhuma opção para s…" at bounding box center [126, 202] width 232 height 12
click at [175, 196] on div "Profissional solicitante" at bounding box center [126, 202] width 232 height 12
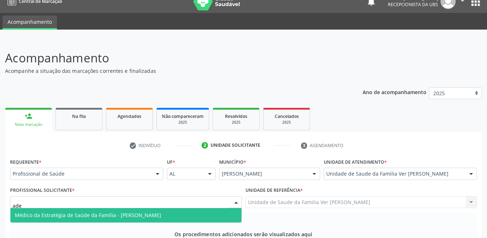
click at [205, 208] on span "Médico da Estratégia de Saúde da Família - [PERSON_NAME]" at bounding box center [125, 215] width 231 height 14
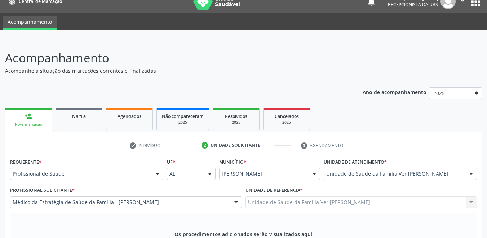
type input "oftal"
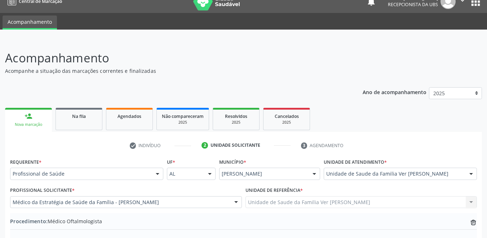
type textarea "sem justificati"
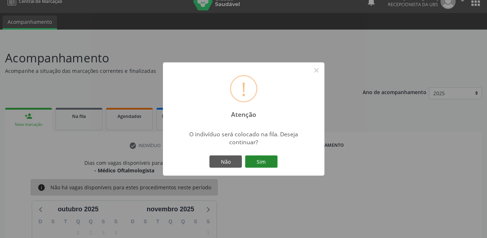
click at [260, 163] on button "Sim" at bounding box center [261, 162] width 32 height 12
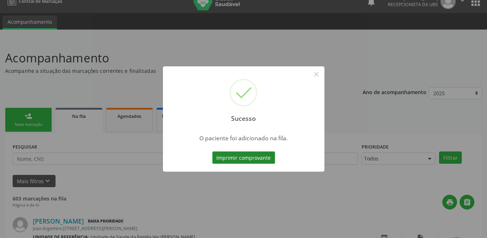
click at [246, 159] on button "Imprimir comprovante" at bounding box center [244, 158] width 63 height 12
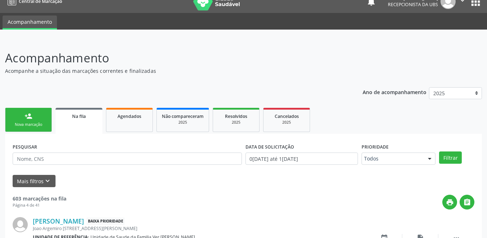
click at [33, 112] on link "person_add Nova marcação" at bounding box center [28, 120] width 47 height 24
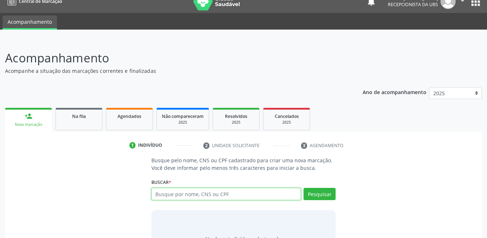
click at [224, 194] on input "text" at bounding box center [227, 194] width 150 height 12
drag, startPoint x: 130, startPoint y: 123, endPoint x: 153, endPoint y: 107, distance: 27.9
click at [131, 124] on link "Agendados" at bounding box center [129, 119] width 47 height 22
select select "9"
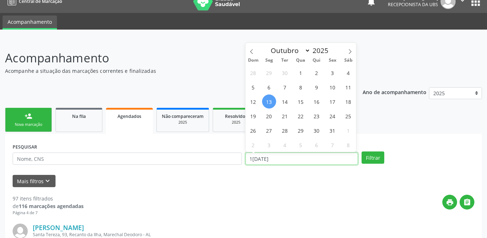
click at [278, 162] on input "1[DATE]" at bounding box center [302, 159] width 113 height 12
click at [270, 104] on span "13" at bounding box center [269, 102] width 14 height 14
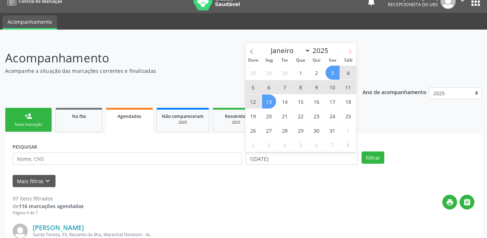
click at [349, 49] on icon at bounding box center [350, 51] width 5 height 5
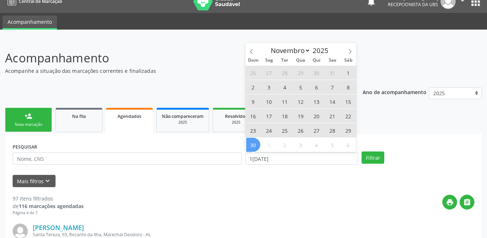
click at [258, 142] on span "30" at bounding box center [253, 145] width 14 height 14
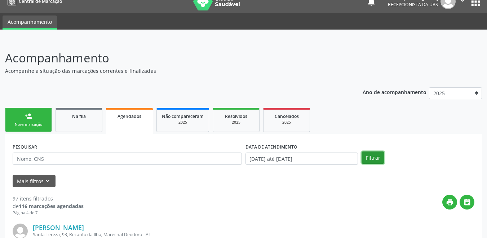
click at [375, 158] on button "Filtrar" at bounding box center [373, 158] width 23 height 12
click at [30, 112] on div "person_add" at bounding box center [29, 116] width 8 height 8
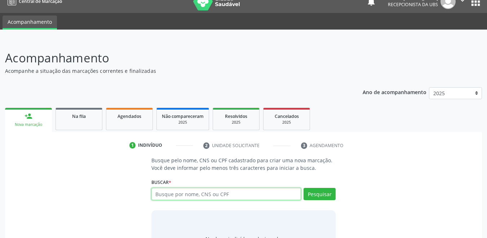
click at [197, 188] on input "text" at bounding box center [227, 194] width 150 height 12
click at [178, 188] on input "text" at bounding box center [227, 194] width 150 height 12
type input "[PERSON_NAME]"
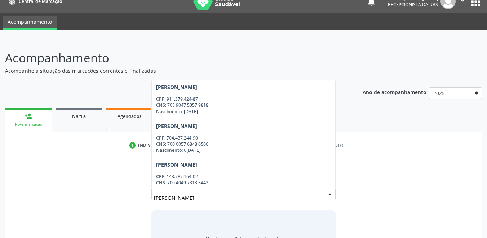
drag, startPoint x: 178, startPoint y: 184, endPoint x: 136, endPoint y: 187, distance: 41.9
click at [136, 187] on div "Busque pelo nome, CNS ou CPF cadastrado para criar uma nova marcação. Você deve…" at bounding box center [243, 212] width 467 height 111
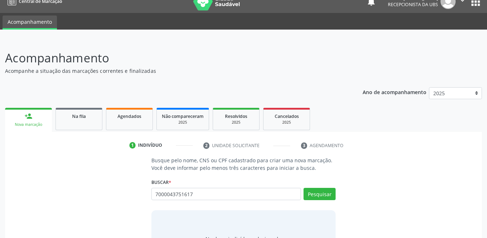
type input "70000437516170"
type input "700004375161706"
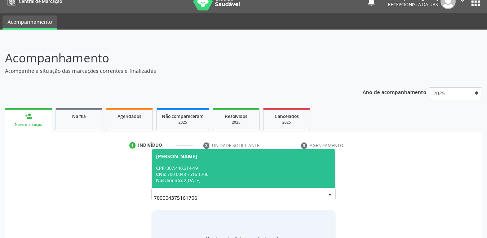
click at [156, 151] on span "[PERSON_NAME] CPF: 007.440.314-19 CNS: 700 0043 7516 1706 Nascimento: 2[DATE]" at bounding box center [244, 168] width 184 height 39
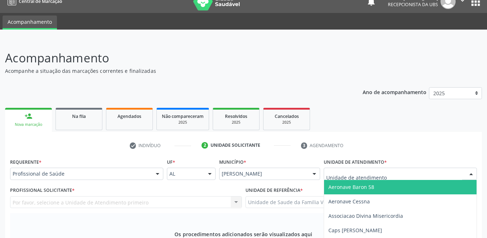
type input "f"
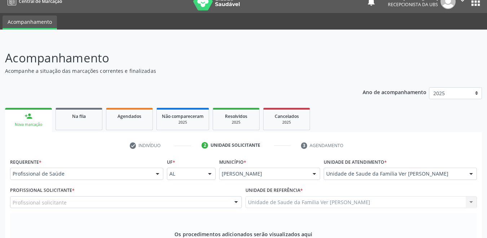
click at [115, 196] on div "Profissional solicitante" at bounding box center [126, 202] width 232 height 12
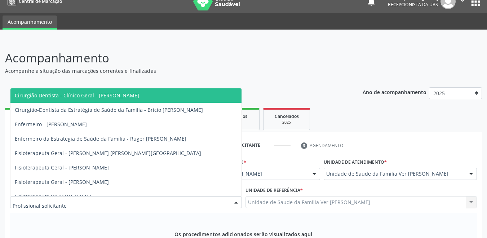
type input "a"
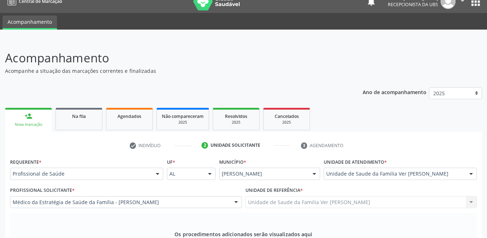
type input "ultrassonografia pe"
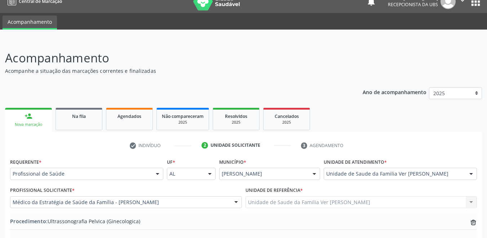
type textarea "sem justificativ"
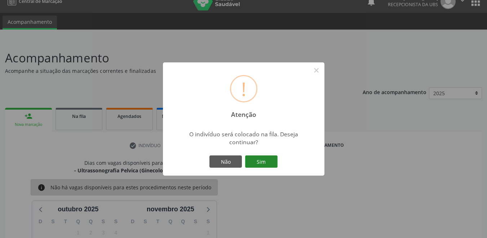
click at [264, 157] on button "Sim" at bounding box center [261, 162] width 32 height 12
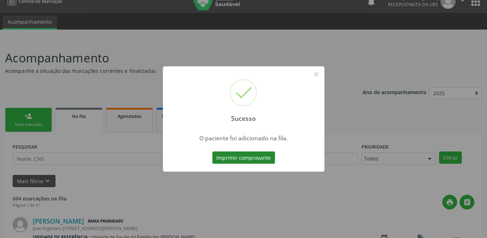
click at [251, 157] on button "Imprimir comprovante" at bounding box center [244, 158] width 63 height 12
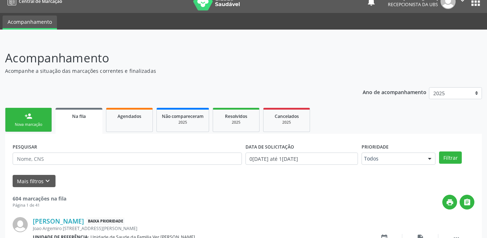
click at [30, 121] on link "person_add Nova marcação" at bounding box center [28, 120] width 47 height 24
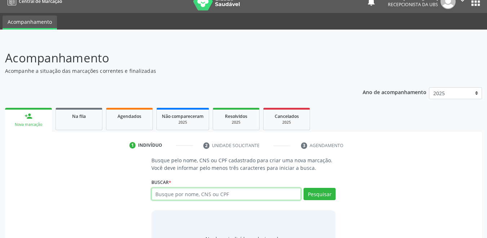
click at [216, 194] on input "text" at bounding box center [227, 194] width 150 height 12
type input "7000045161703"
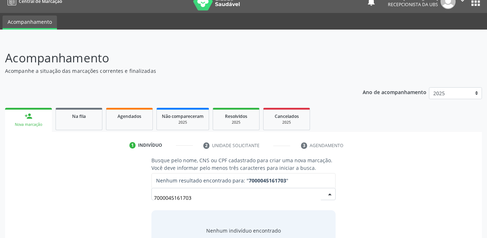
click at [205, 196] on input "7000045161703" at bounding box center [237, 198] width 167 height 14
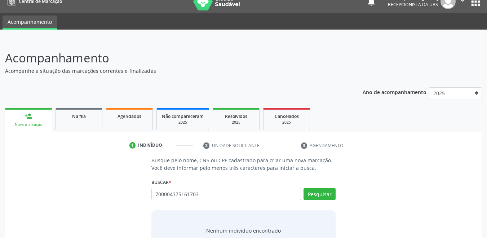
type input "700004375161703"
click at [199, 196] on input "700004375161703" at bounding box center [227, 194] width 150 height 12
type input "700004375161706"
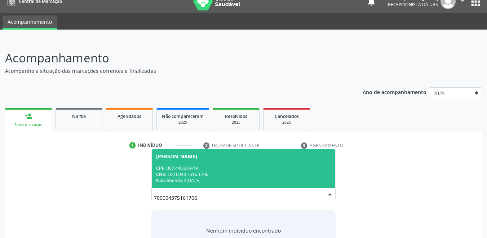
click at [229, 176] on div "CNS: 700 0043 7516 1706" at bounding box center [243, 174] width 175 height 6
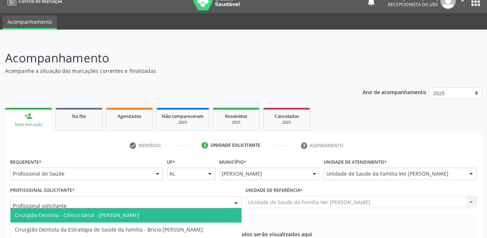
click at [170, 196] on div at bounding box center [126, 202] width 232 height 12
type input "ade"
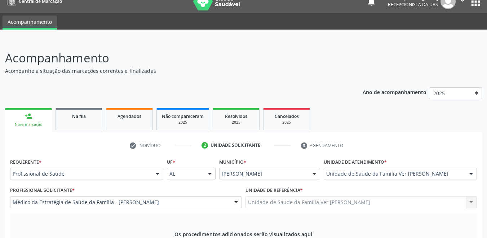
type input "u"
type input "ultrassonografia"
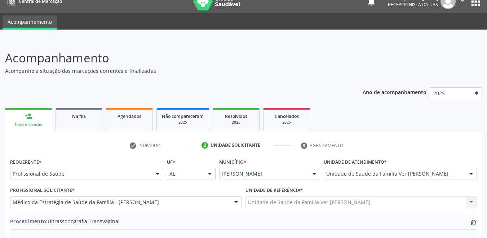
type textarea "sem justificativa"
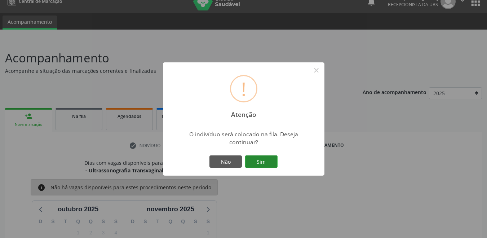
click at [267, 164] on button "Sim" at bounding box center [261, 162] width 32 height 12
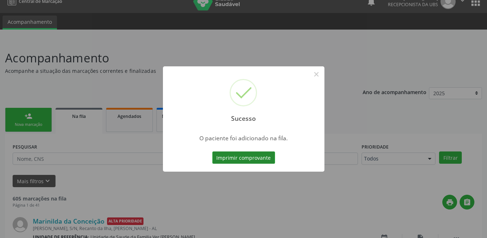
click at [267, 160] on button "Imprimir comprovante" at bounding box center [244, 158] width 63 height 12
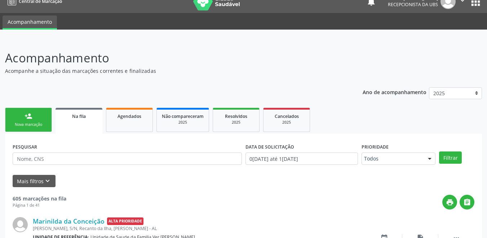
click at [30, 125] on div "Nova marcação" at bounding box center [28, 124] width 36 height 5
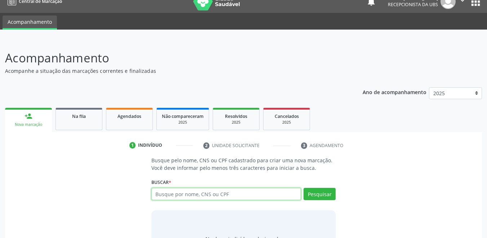
click at [198, 197] on input "text" at bounding box center [227, 194] width 150 height 12
click at [213, 190] on input "text" at bounding box center [227, 194] width 150 height 12
type input "704701772051838"
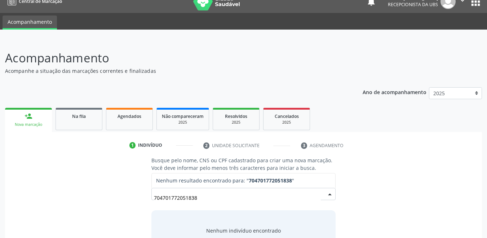
click at [206, 197] on input "704701772051838" at bounding box center [237, 198] width 167 height 14
drag, startPoint x: 206, startPoint y: 197, endPoint x: 75, endPoint y: 200, distance: 130.7
click at [75, 200] on div "Busque pelo nome, CNS ou CPF cadastrado para criar uma nova marcação. Você deve…" at bounding box center [243, 212] width 467 height 111
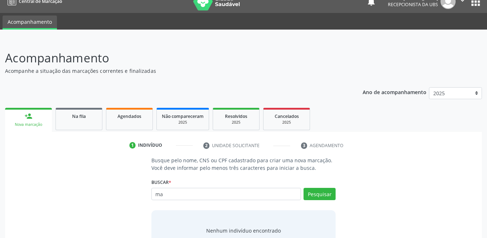
type input "m"
type input "140565"
type input "14056513422"
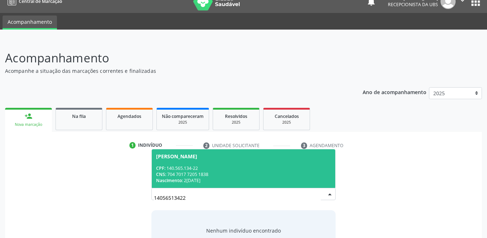
click at [241, 178] on div "Nascimento: 2[DATE]" at bounding box center [243, 181] width 175 height 6
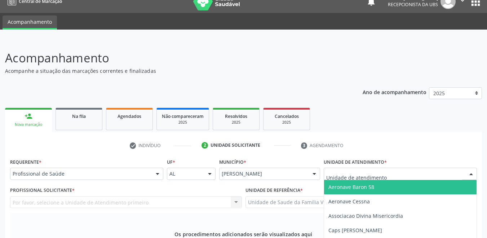
type input "f"
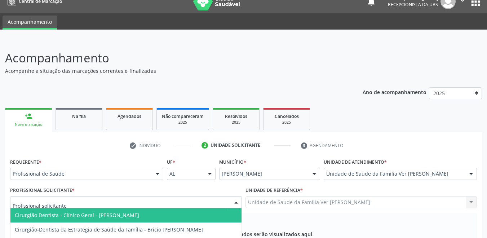
click at [156, 196] on div at bounding box center [126, 202] width 232 height 12
type input "ru"
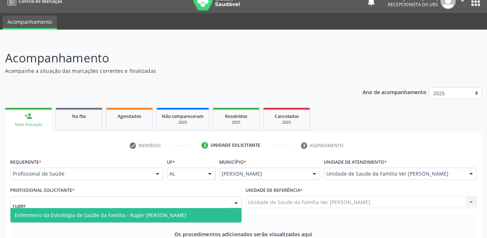
click at [160, 212] on span "Enfermeiro da Estratégia de Saúde da Família - Ruger [PERSON_NAME]" at bounding box center [101, 215] width 172 height 7
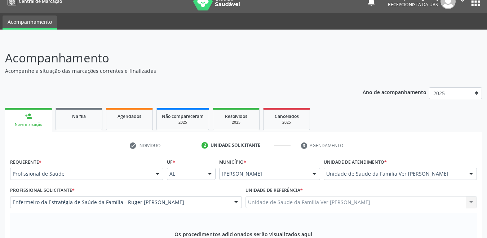
type input "ultrassonografia pe"
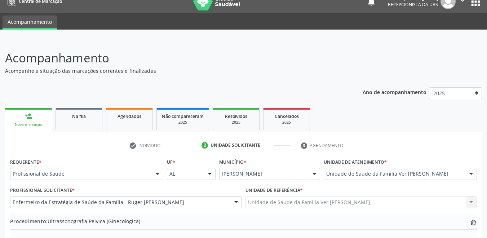
type textarea "dor pelvica"
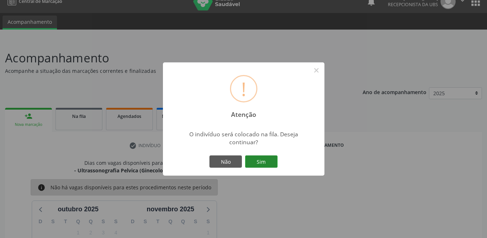
click at [263, 161] on button "Sim" at bounding box center [261, 162] width 32 height 12
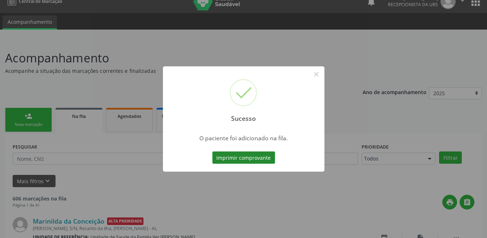
click at [244, 159] on button "Imprimir comprovante" at bounding box center [244, 158] width 63 height 12
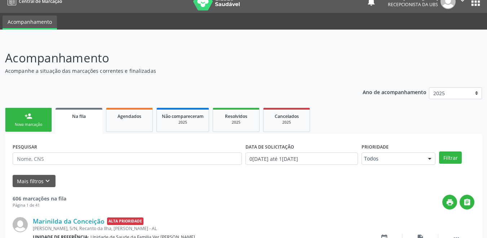
click at [25, 118] on div "person_add" at bounding box center [29, 116] width 8 height 8
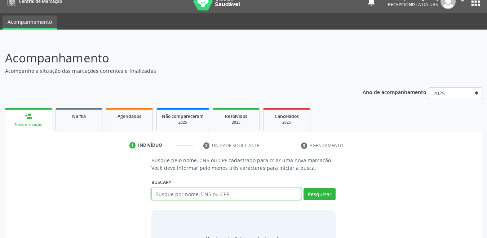
click at [206, 199] on input "text" at bounding box center [227, 194] width 150 height 12
type input "7047017720518"
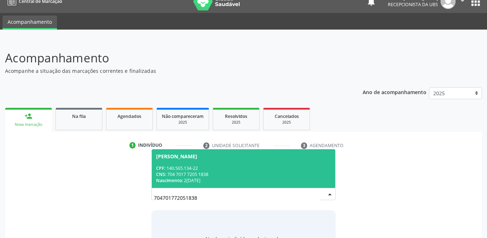
click at [225, 185] on span "[PERSON_NAME] CPF: 140.565.134-22 CNS: 704 7017 7205 1838 Nascimento: 2[DATE]" at bounding box center [244, 168] width 184 height 39
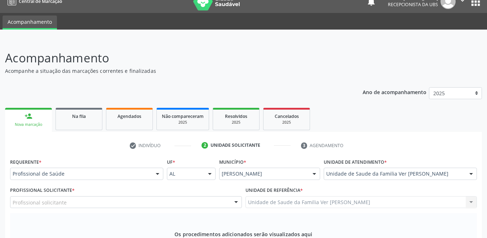
click at [163, 196] on div "Profissional solicitante" at bounding box center [126, 202] width 232 height 12
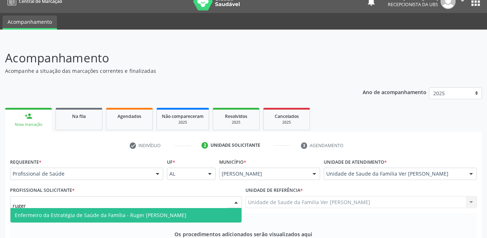
click at [179, 212] on span "Enfermeiro da Estratégia de Saúde da Família - Ruger [PERSON_NAME]" at bounding box center [101, 215] width 172 height 7
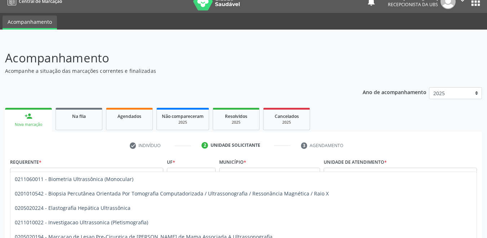
type input "u"
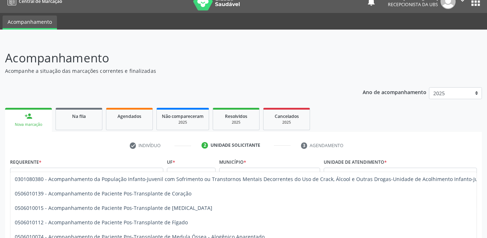
type input "t"
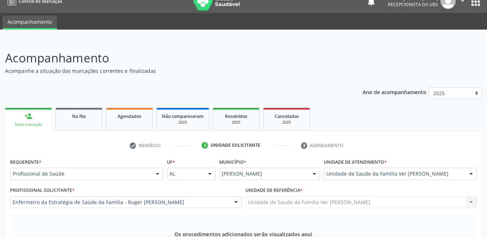
type input "ultrassonografia de ab"
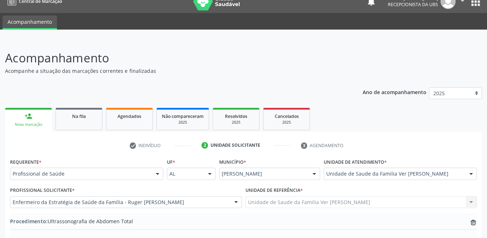
type textarea "dor pelvica posicionamento PIU."
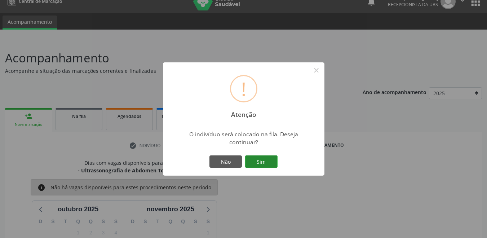
click at [267, 166] on button "Sim" at bounding box center [261, 162] width 32 height 12
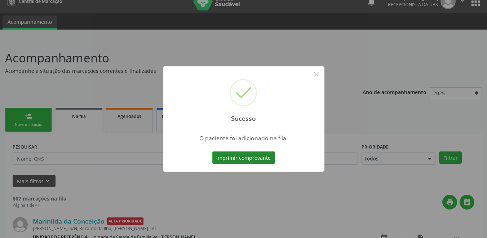
drag, startPoint x: 251, startPoint y: 155, endPoint x: 251, endPoint y: 159, distance: 4.3
click at [251, 159] on button "Imprimir comprovante" at bounding box center [244, 158] width 63 height 12
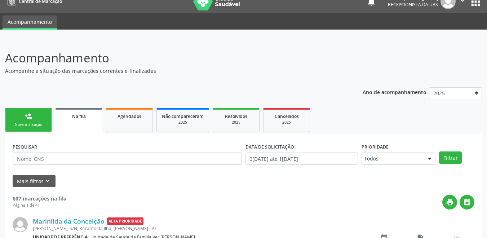
click at [26, 118] on div "person_add" at bounding box center [29, 116] width 8 height 8
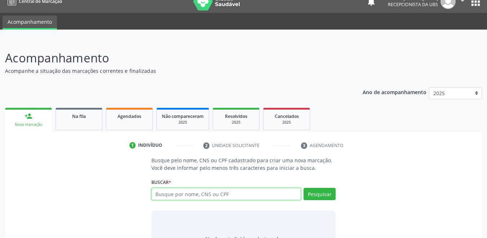
click at [204, 191] on input "text" at bounding box center [227, 194] width 150 height 12
type input "7050060863107"
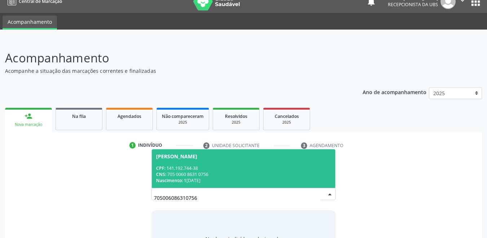
click at [209, 179] on div "Nascimento: 1[DATE]" at bounding box center [243, 181] width 175 height 6
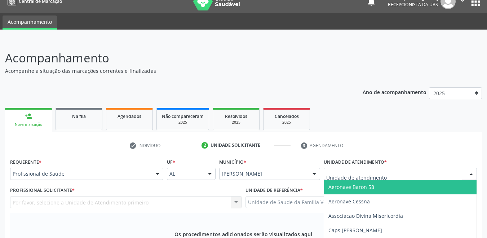
type input "f"
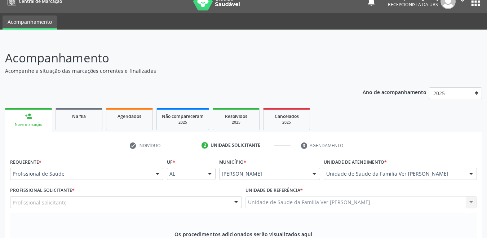
click at [173, 196] on div "Profissional solicitante" at bounding box center [126, 202] width 232 height 12
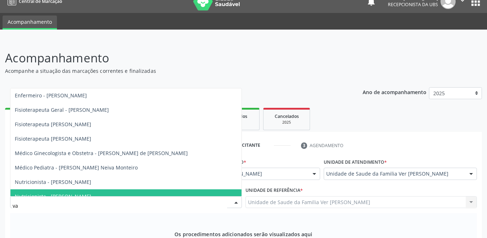
type input "v"
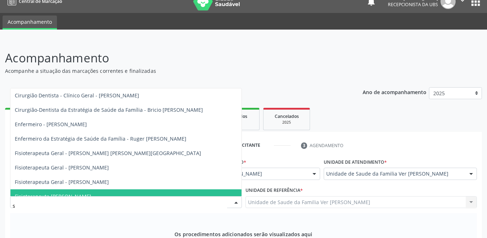
type input "so"
click at [87, 213] on div "Os procedimentos adicionados serão visualizados aqui Adicione os procedimentos …" at bounding box center [243, 241] width 467 height 56
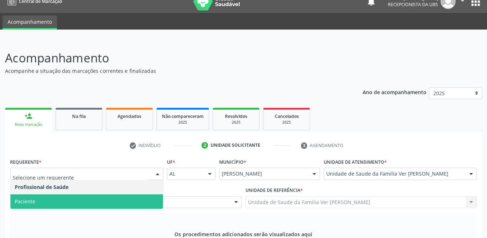
click at [39, 194] on span "Paciente" at bounding box center [86, 201] width 153 height 14
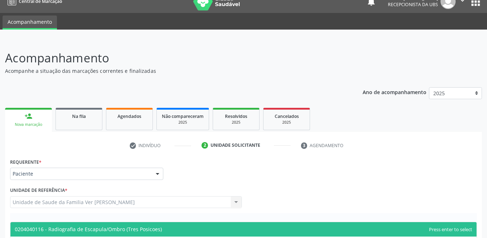
type input "radiografia de es"
click at [165, 222] on span "0204040116 - Radiografia de Escapula/Ombro (Tres Posicoes)" at bounding box center [243, 229] width 467 height 14
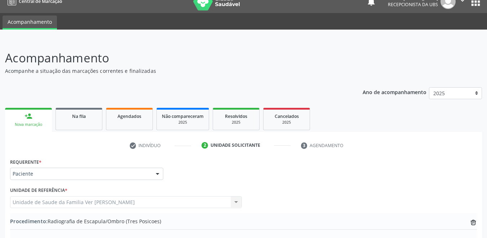
type textarea "dor na região escápula, ombro esquerdo ."
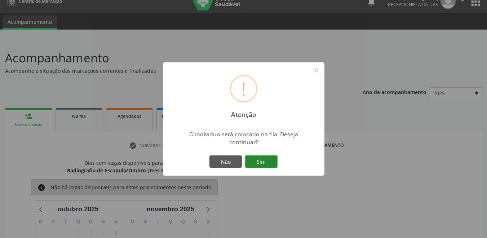
click at [267, 165] on button "Sim" at bounding box center [261, 162] width 32 height 12
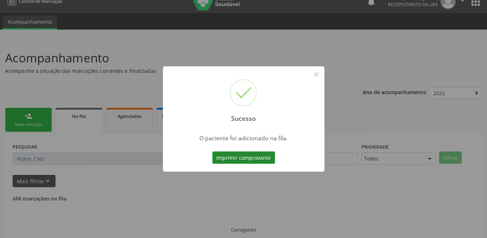
click at [254, 159] on button "Imprimir comprovante" at bounding box center [244, 158] width 63 height 12
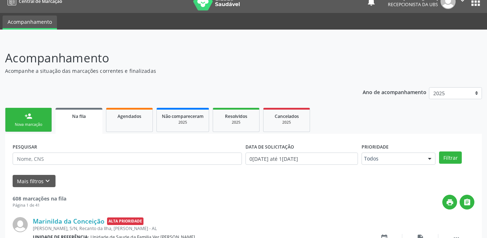
click at [39, 126] on div "Nova marcação" at bounding box center [28, 124] width 36 height 5
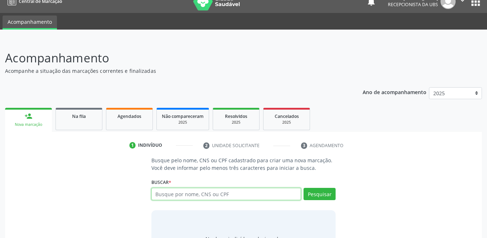
click at [206, 193] on input "text" at bounding box center [227, 194] width 150 height 12
type input "7006059432537"
type input "700605943253768"
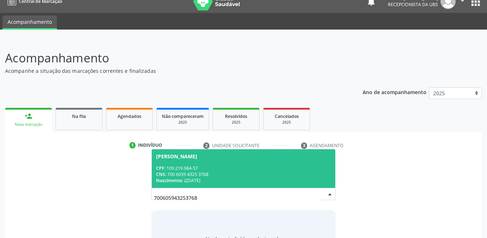
click at [214, 171] on div "CPF: 109.219.984-57" at bounding box center [243, 168] width 175 height 6
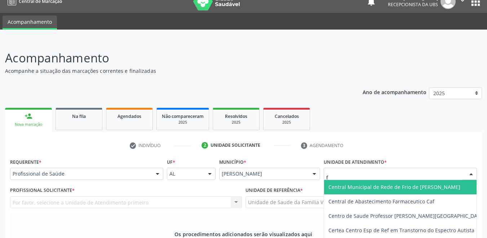
type input "fl"
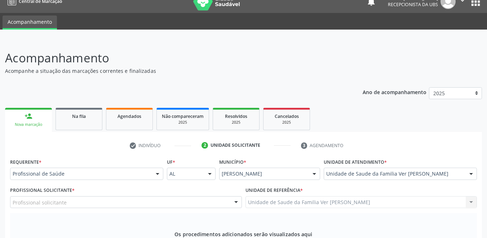
click at [102, 196] on div "Profissional solicitante" at bounding box center [126, 202] width 232 height 12
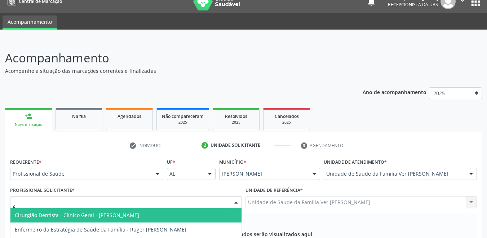
type input "zu"
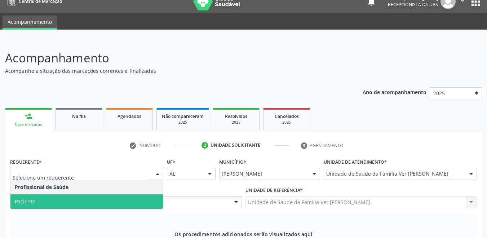
click at [55, 194] on span "Paciente" at bounding box center [86, 201] width 153 height 14
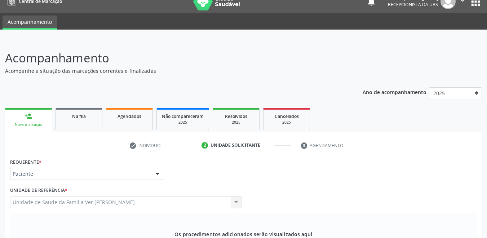
type input "cirurgião ge"
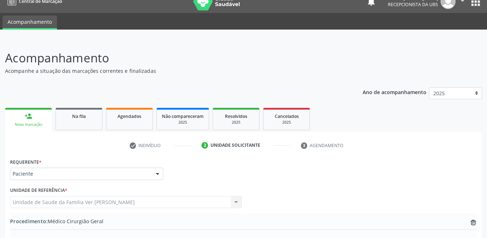
type textarea "colelitiose + indicios colecistite"
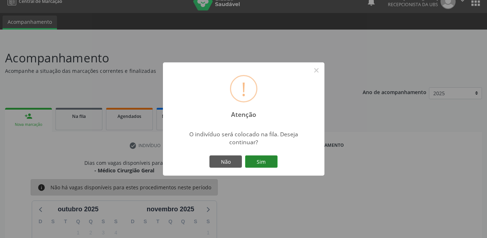
click at [263, 162] on button "Sim" at bounding box center [261, 162] width 32 height 12
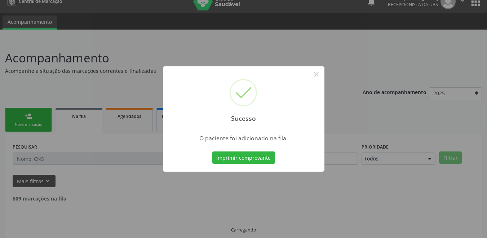
click at [263, 160] on button "Imprimir comprovante" at bounding box center [244, 158] width 63 height 12
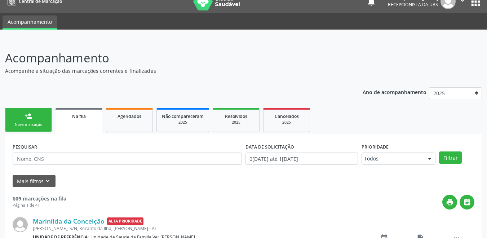
click at [32, 119] on link "person_add Nova marcação" at bounding box center [28, 120] width 47 height 24
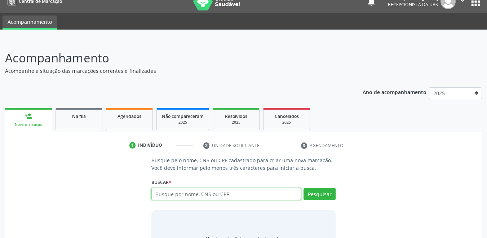
click at [236, 192] on input "text" at bounding box center [227, 194] width 150 height 12
type input "e"
type input "706903191172233"
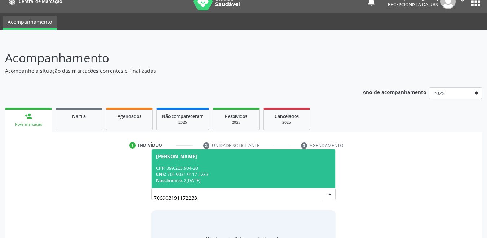
click at [231, 169] on div "CPF: 099.263.904-20" at bounding box center [243, 168] width 175 height 6
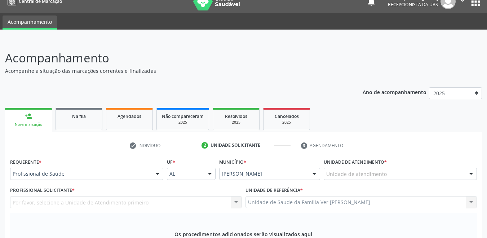
click at [401, 168] on div "Unidade de atendimento" at bounding box center [400, 174] width 153 height 12
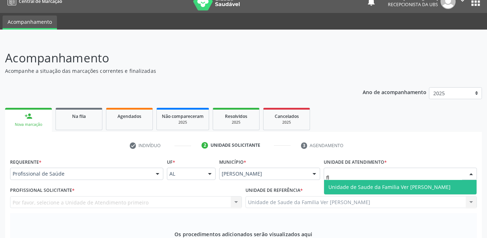
click at [389, 184] on span "Unidade de Saude da Familia Ver [PERSON_NAME]" at bounding box center [390, 187] width 122 height 7
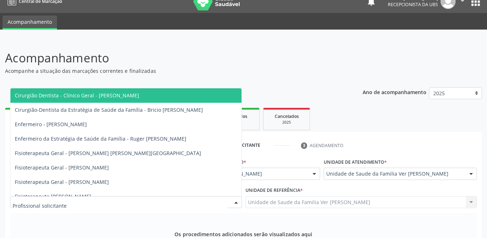
click at [197, 196] on div at bounding box center [126, 202] width 232 height 12
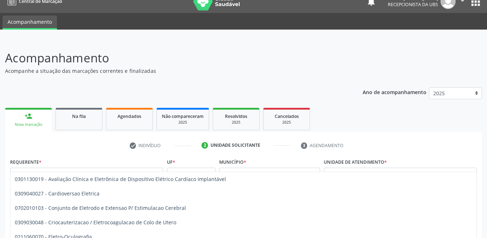
type input "eletro"
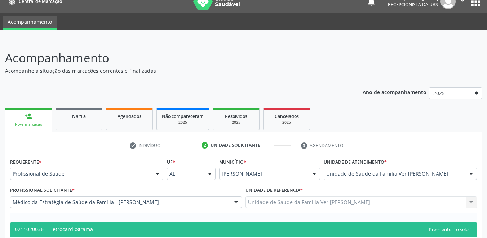
click at [91, 226] on span "0211020036 - Eletrocardiograma" at bounding box center [54, 229] width 78 height 7
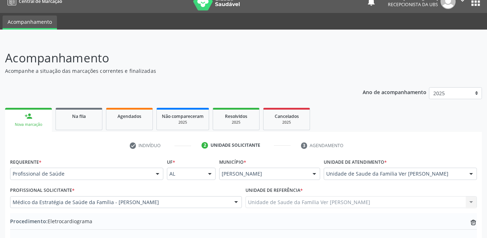
type textarea "rotina de exa"
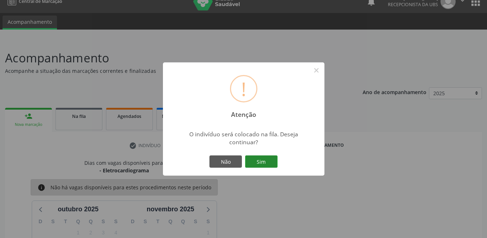
click at [261, 162] on button "Sim" at bounding box center [261, 162] width 32 height 12
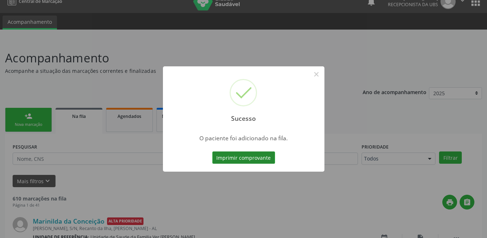
click at [264, 163] on button "Imprimir comprovante" at bounding box center [244, 158] width 63 height 12
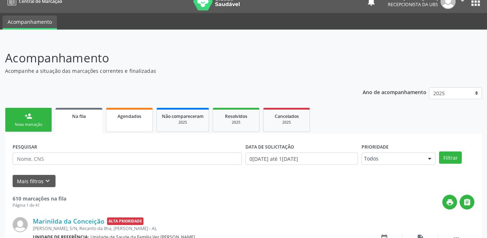
click at [137, 121] on link "Agendados" at bounding box center [129, 120] width 47 height 24
select select "9"
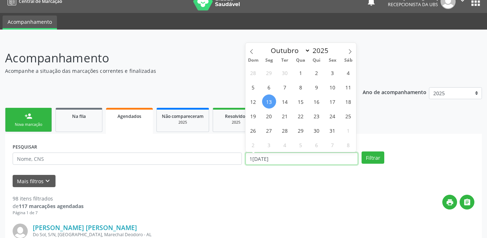
click at [274, 158] on input "1[DATE]" at bounding box center [302, 159] width 113 height 12
click at [270, 100] on span "13" at bounding box center [269, 102] width 14 height 14
type input "1[DATE]"
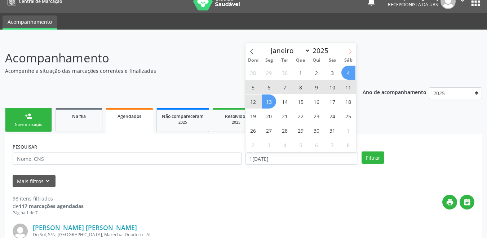
click at [354, 49] on span at bounding box center [350, 49] width 12 height 12
select select "10"
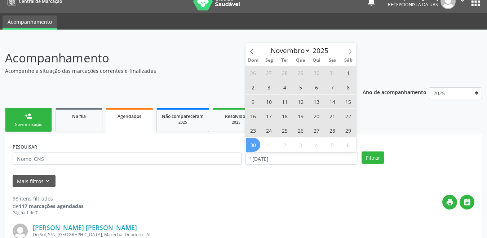
drag, startPoint x: 251, startPoint y: 142, endPoint x: 258, endPoint y: 139, distance: 7.3
click at [253, 143] on span "30" at bounding box center [253, 145] width 14 height 14
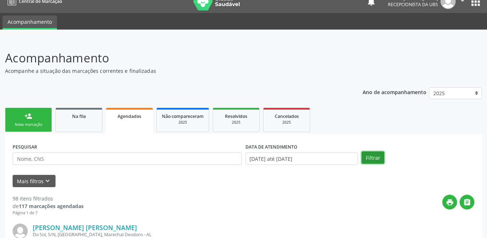
click at [380, 158] on button "Filtrar" at bounding box center [373, 158] width 23 height 12
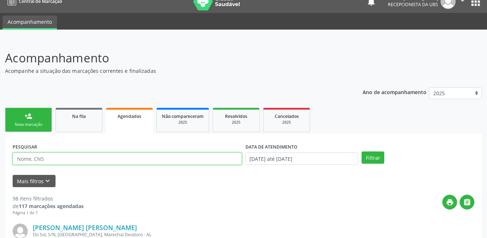
click at [101, 153] on input "text" at bounding box center [127, 159] width 229 height 12
type input "marinilda"
click at [362, 152] on button "Filtrar" at bounding box center [373, 158] width 23 height 12
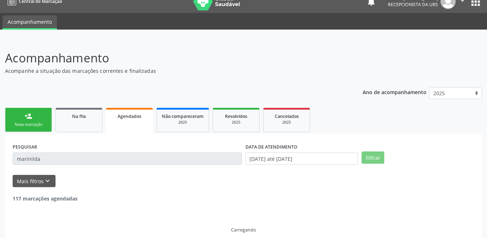
scroll to position [0, 0]
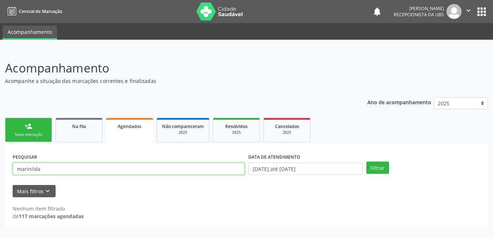
click at [55, 169] on input "marinilda" at bounding box center [129, 169] width 232 height 12
drag, startPoint x: 43, startPoint y: 169, endPoint x: 0, endPoint y: 170, distance: 43.3
click at [0, 170] on div "Acompanhamento Acompanhe a situação das marcações correntes e finalizadas Relat…" at bounding box center [246, 144] width 493 height 188
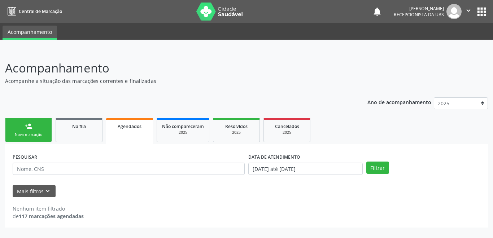
drag, startPoint x: 36, startPoint y: 124, endPoint x: 183, endPoint y: 102, distance: 149.3
click at [36, 124] on link "person_add Nova marcação" at bounding box center [28, 130] width 47 height 24
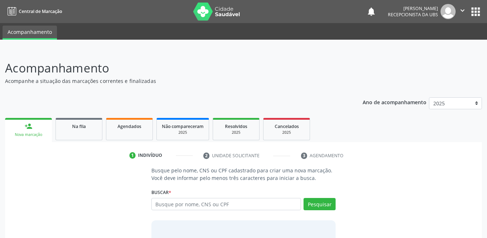
scroll to position [50, 0]
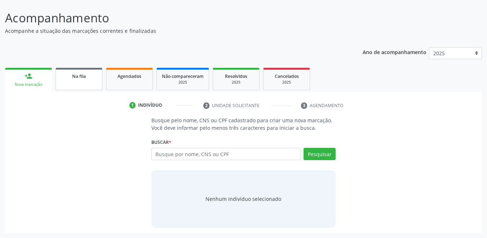
click at [79, 80] on link "Na fila" at bounding box center [79, 79] width 47 height 22
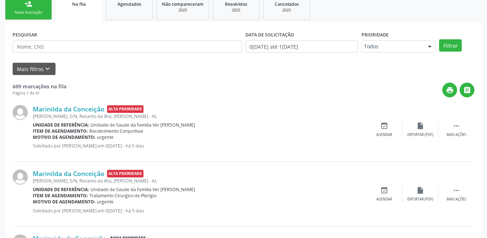
scroll to position [158, 0]
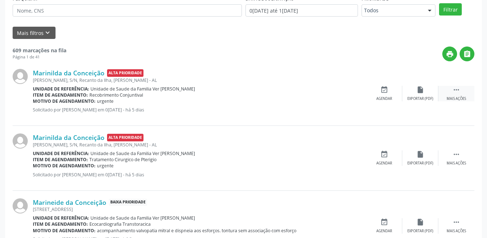
click at [457, 96] on div "Mais ações" at bounding box center [456, 98] width 19 height 5
click at [417, 92] on icon "edit" at bounding box center [421, 90] width 8 height 8
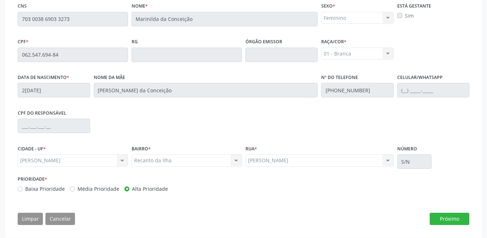
scroll to position [194, 0]
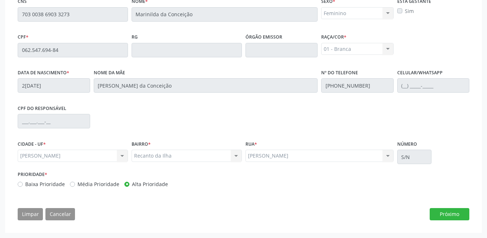
click at [25, 183] on label "Baixa Prioridade" at bounding box center [45, 184] width 40 height 8
click at [20, 183] on input "Baixa Prioridade" at bounding box center [20, 183] width 5 height 6
radio input "true"
click at [441, 218] on button "Próximo" at bounding box center [450, 214] width 40 height 12
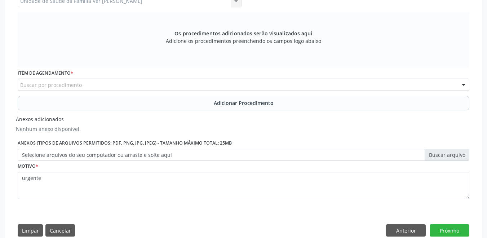
scroll to position [229, 0]
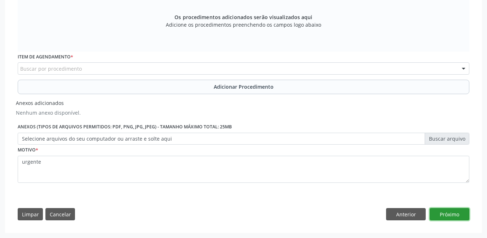
click at [451, 213] on button "Próximo" at bounding box center [450, 214] width 40 height 12
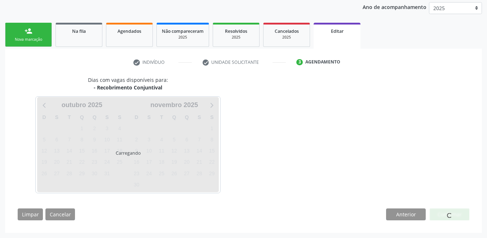
scroll to position [117, 0]
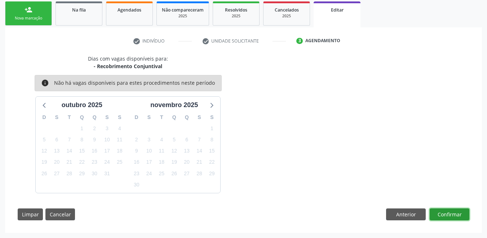
click at [452, 218] on button "Confirmar" at bounding box center [450, 215] width 40 height 12
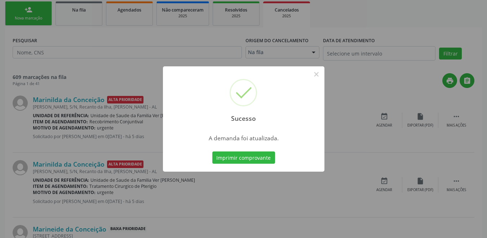
scroll to position [0, 0]
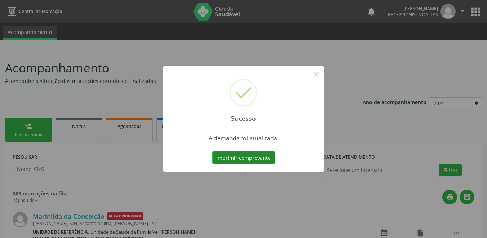
click at [221, 158] on button "Imprimir comprovante" at bounding box center [244, 158] width 63 height 12
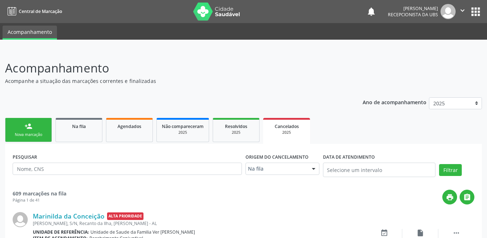
scroll to position [108, 0]
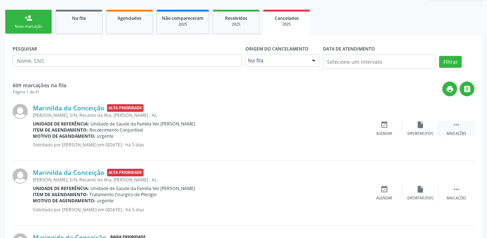
click at [456, 129] on div " Mais ações" at bounding box center [457, 129] width 36 height 16
click at [421, 131] on div "edit Editar" at bounding box center [421, 129] width 36 height 16
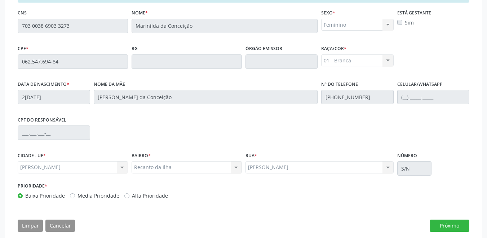
scroll to position [194, 0]
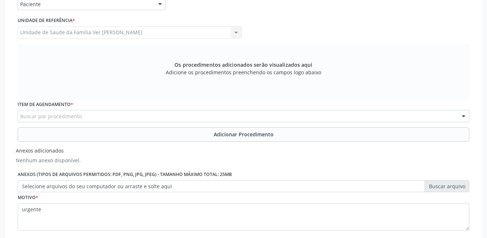
scroll to position [229, 0]
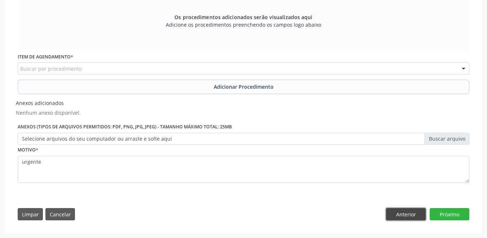
click at [403, 212] on button "Anterior" at bounding box center [406, 214] width 40 height 12
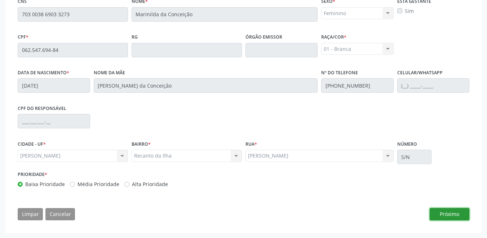
click at [448, 212] on button "Próximo" at bounding box center [450, 214] width 40 height 12
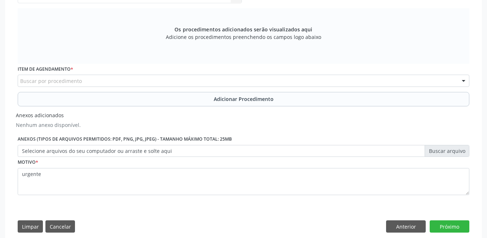
scroll to position [229, 0]
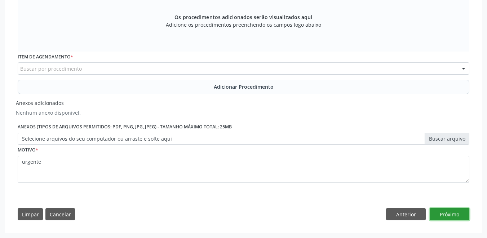
click at [448, 215] on button "Próximo" at bounding box center [450, 214] width 40 height 12
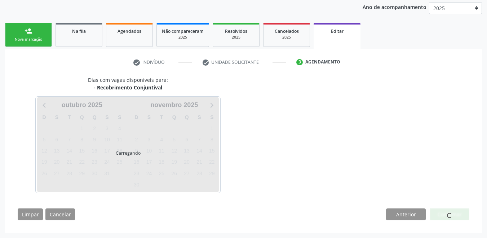
scroll to position [117, 0]
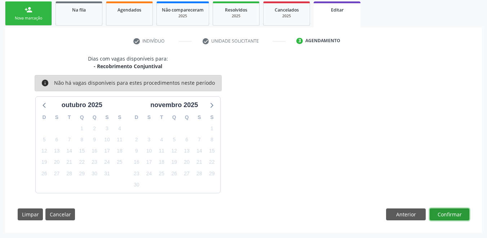
click at [454, 214] on button "Confirmar" at bounding box center [450, 215] width 40 height 12
click at [454, 216] on button "Confirmar" at bounding box center [450, 215] width 40 height 12
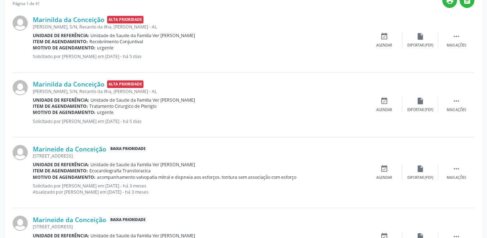
scroll to position [216, 0]
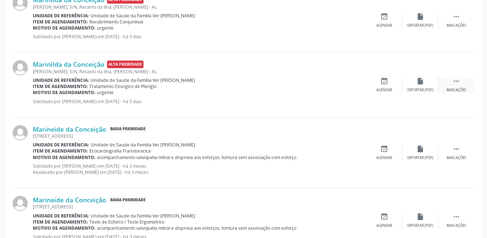
click at [457, 89] on div "Mais ações" at bounding box center [456, 90] width 19 height 5
click at [423, 84] on icon "edit" at bounding box center [421, 81] width 8 height 8
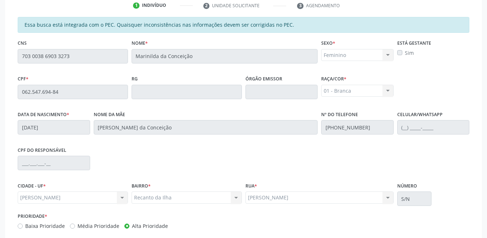
scroll to position [194, 0]
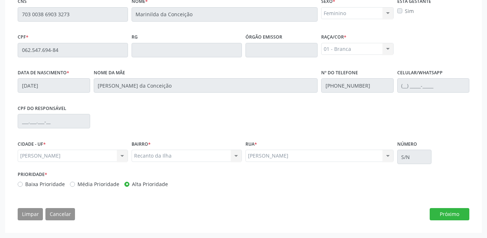
click at [25, 186] on label "Baixa Prioridade" at bounding box center [45, 184] width 40 height 8
click at [22, 186] on input "Baixa Prioridade" at bounding box center [20, 183] width 5 height 6
radio input "true"
click at [463, 211] on button "Próximo" at bounding box center [450, 214] width 40 height 12
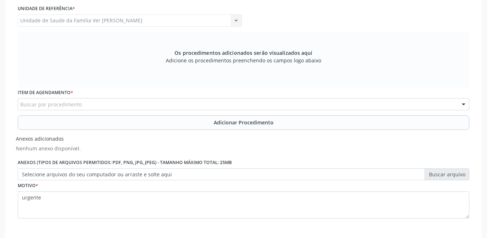
scroll to position [229, 0]
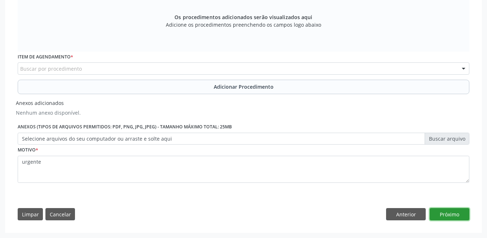
click at [452, 213] on button "Próximo" at bounding box center [450, 214] width 40 height 12
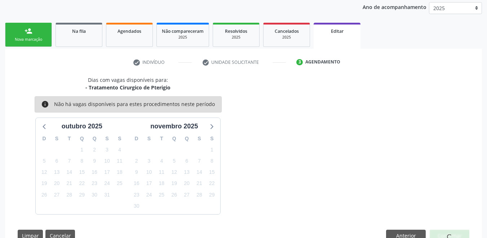
scroll to position [117, 0]
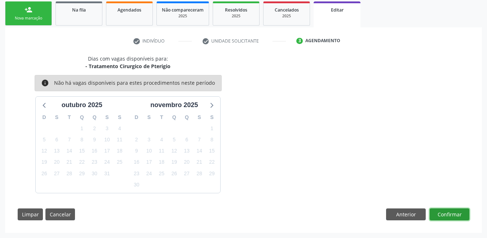
click at [452, 215] on button "Confirmar" at bounding box center [450, 215] width 40 height 12
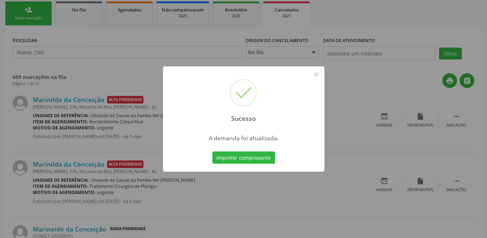
scroll to position [0, 0]
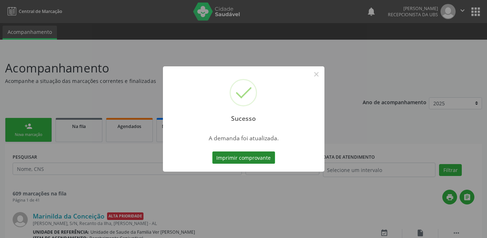
click at [266, 157] on button "Imprimir comprovante" at bounding box center [244, 158] width 63 height 12
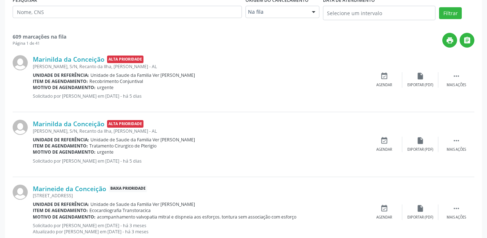
scroll to position [144, 0]
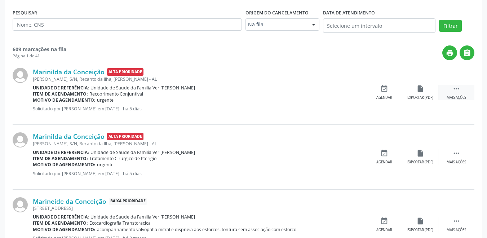
click at [455, 93] on div " Mais ações" at bounding box center [457, 93] width 36 height 16
click at [420, 96] on div "Editar" at bounding box center [421, 97] width 12 height 5
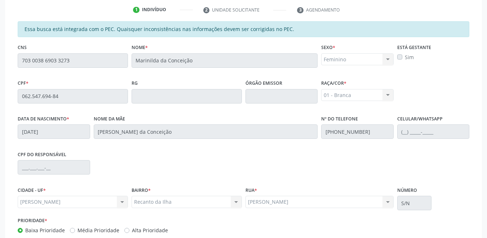
scroll to position [194, 0]
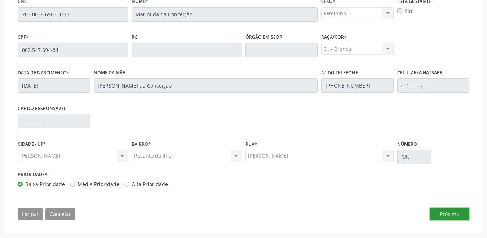
click at [451, 216] on button "Próximo" at bounding box center [450, 214] width 40 height 12
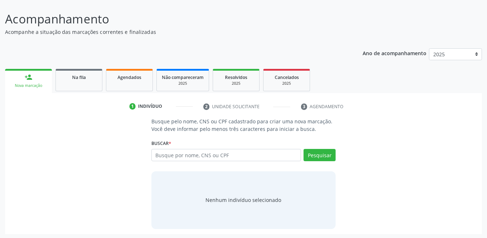
scroll to position [50, 0]
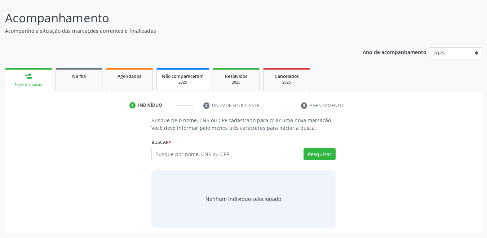
drag, startPoint x: 62, startPoint y: 83, endPoint x: 161, endPoint y: 111, distance: 102.8
click at [63, 83] on link "Na fila" at bounding box center [79, 79] width 47 height 22
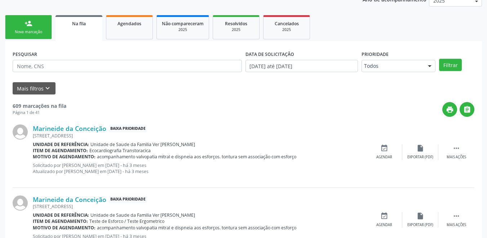
scroll to position [122, 0]
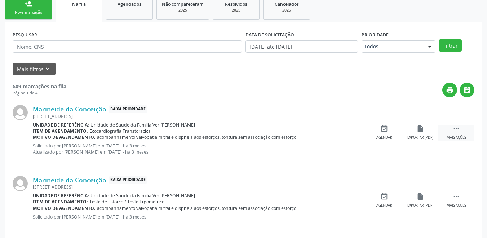
click at [462, 131] on div " Mais ações" at bounding box center [457, 133] width 36 height 16
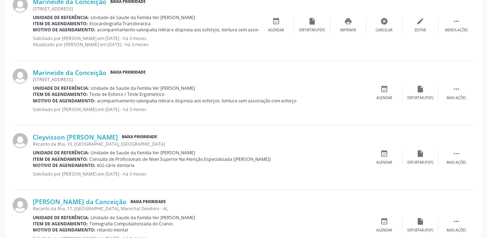
scroll to position [231, 0]
click at [461, 155] on div " Mais ações" at bounding box center [457, 157] width 36 height 16
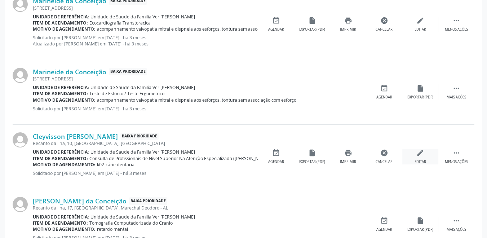
click at [421, 156] on icon "edit" at bounding box center [421, 153] width 8 height 8
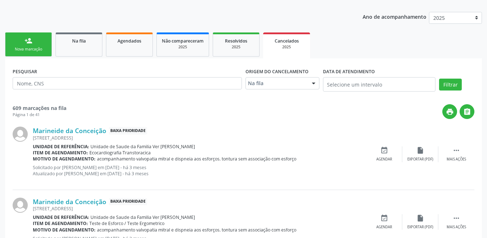
scroll to position [108, 0]
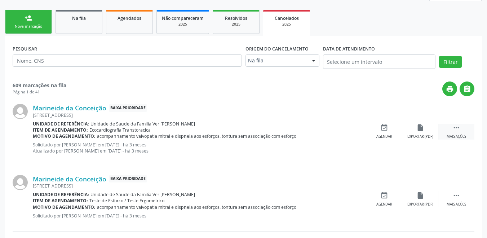
click at [454, 132] on icon "" at bounding box center [457, 128] width 8 height 8
click at [430, 132] on div "edit Editar" at bounding box center [421, 132] width 36 height 16
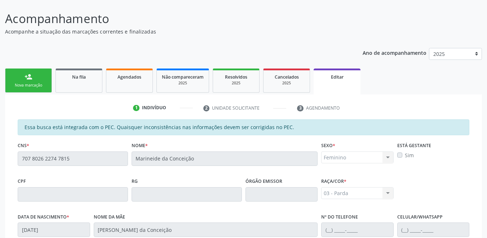
scroll to position [13, 0]
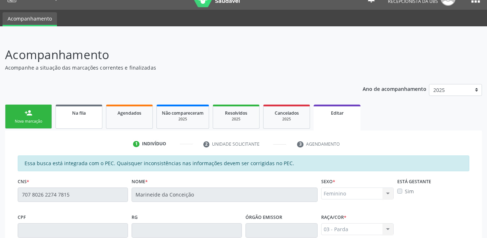
drag, startPoint x: 87, startPoint y: 120, endPoint x: 186, endPoint y: 91, distance: 103.4
click at [87, 119] on link "Na fila" at bounding box center [79, 117] width 47 height 24
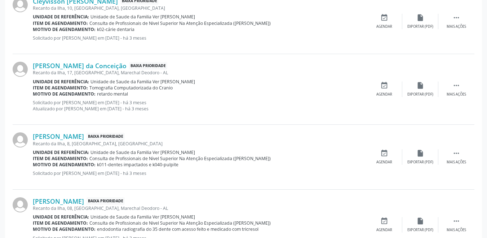
scroll to position [379, 0]
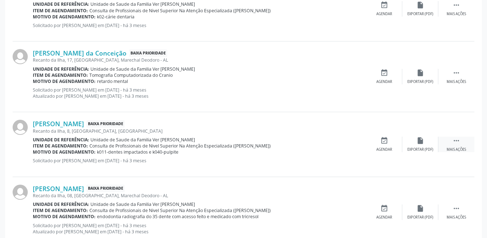
click at [456, 149] on div "Mais ações" at bounding box center [456, 149] width 19 height 5
click at [424, 149] on div "Editar" at bounding box center [421, 149] width 12 height 5
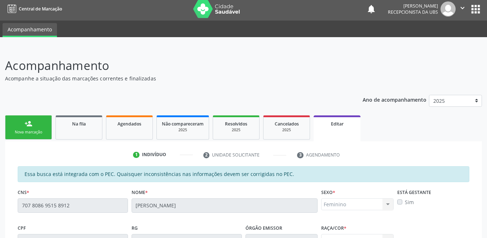
scroll to position [0, 0]
